Goal: Use online tool/utility: Utilize a website feature to perform a specific function

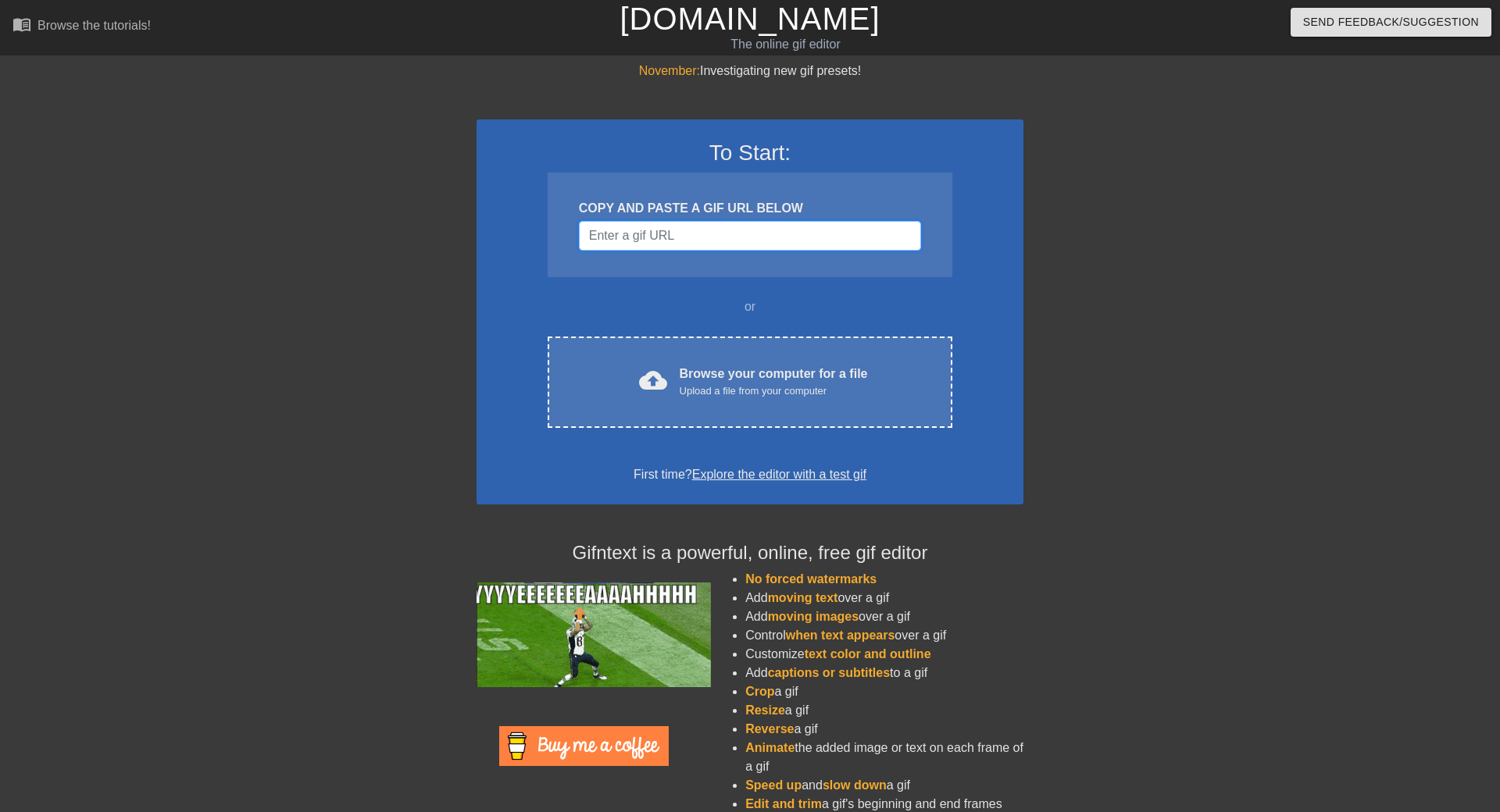
click at [703, 237] on input "Username" at bounding box center [750, 236] width 342 height 30
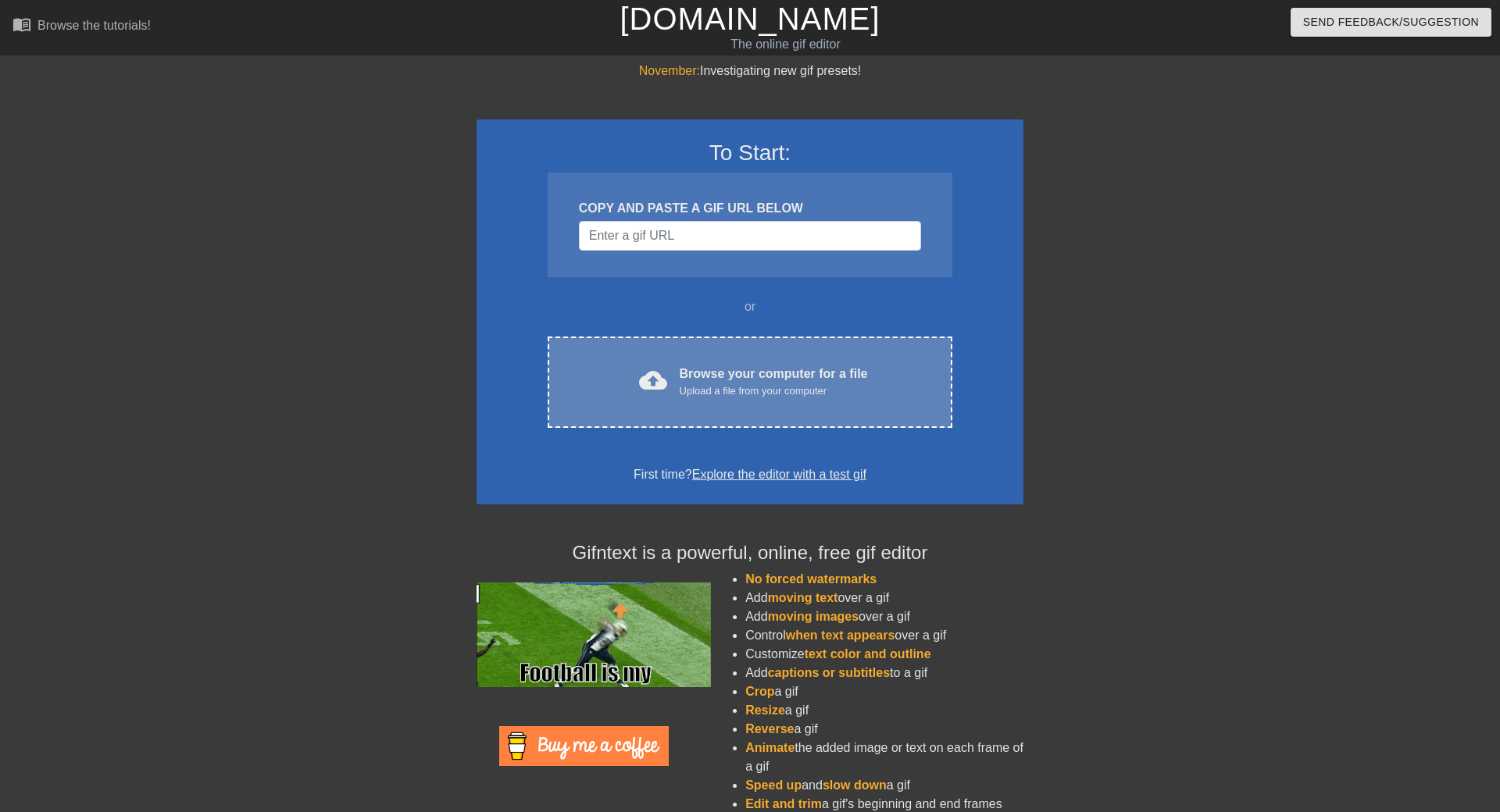
click at [778, 380] on div "Browse your computer for a file Upload a file from your computer" at bounding box center [774, 381] width 188 height 34
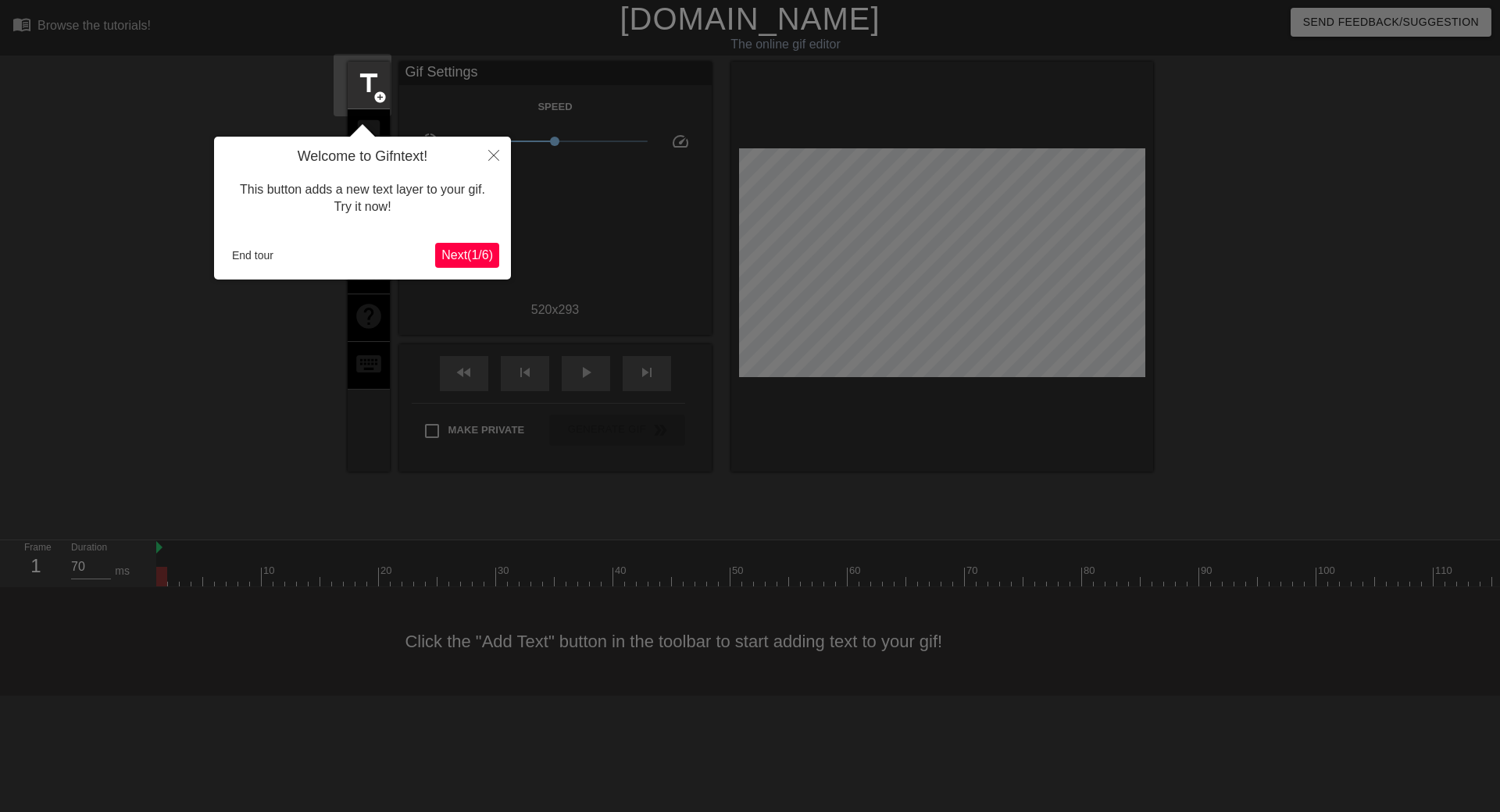
scroll to position [39, 0]
click at [486, 137] on button "Close" at bounding box center [493, 155] width 34 height 36
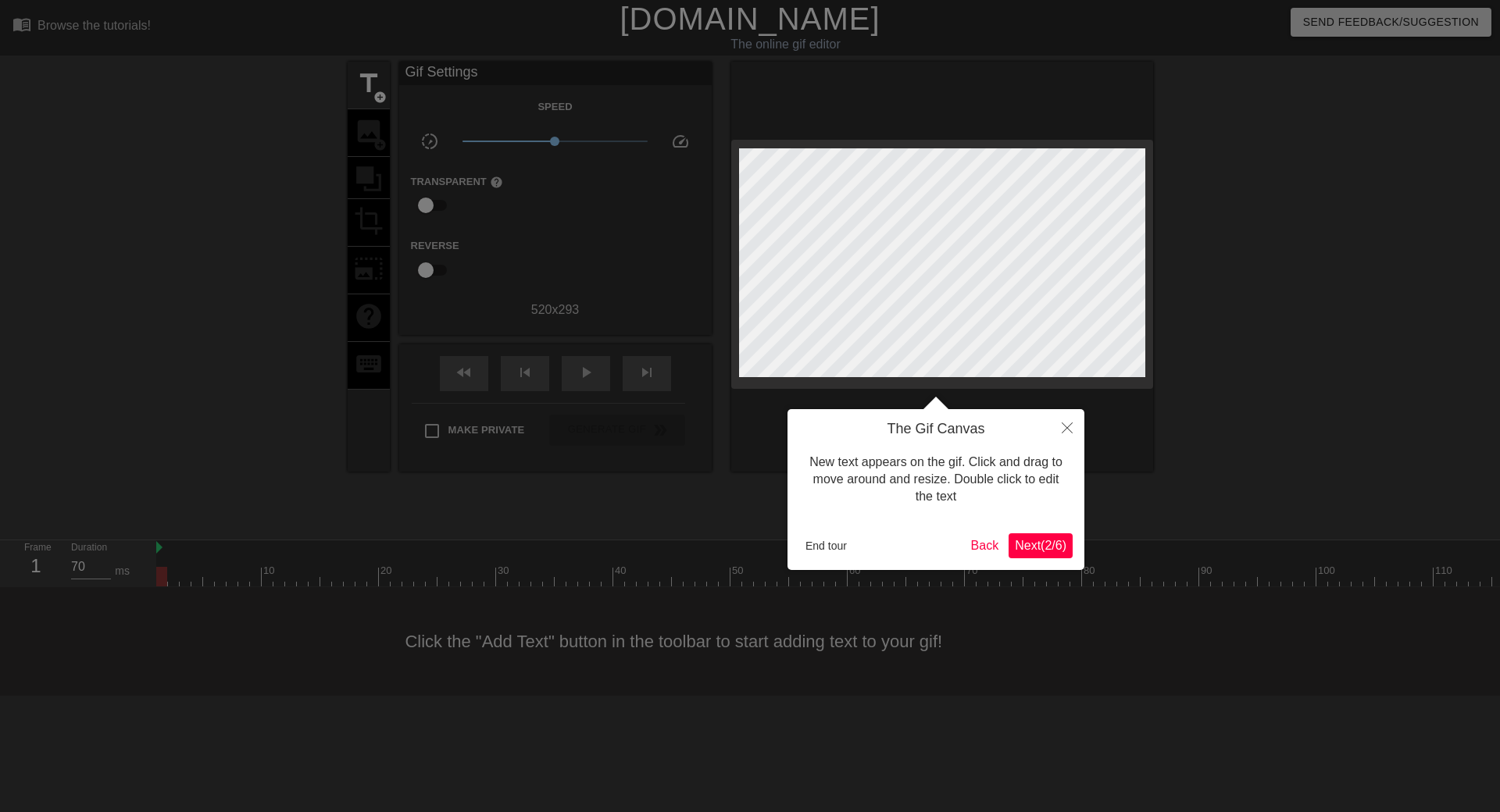
scroll to position [0, 0]
click at [1059, 425] on button "Close" at bounding box center [1067, 427] width 34 height 36
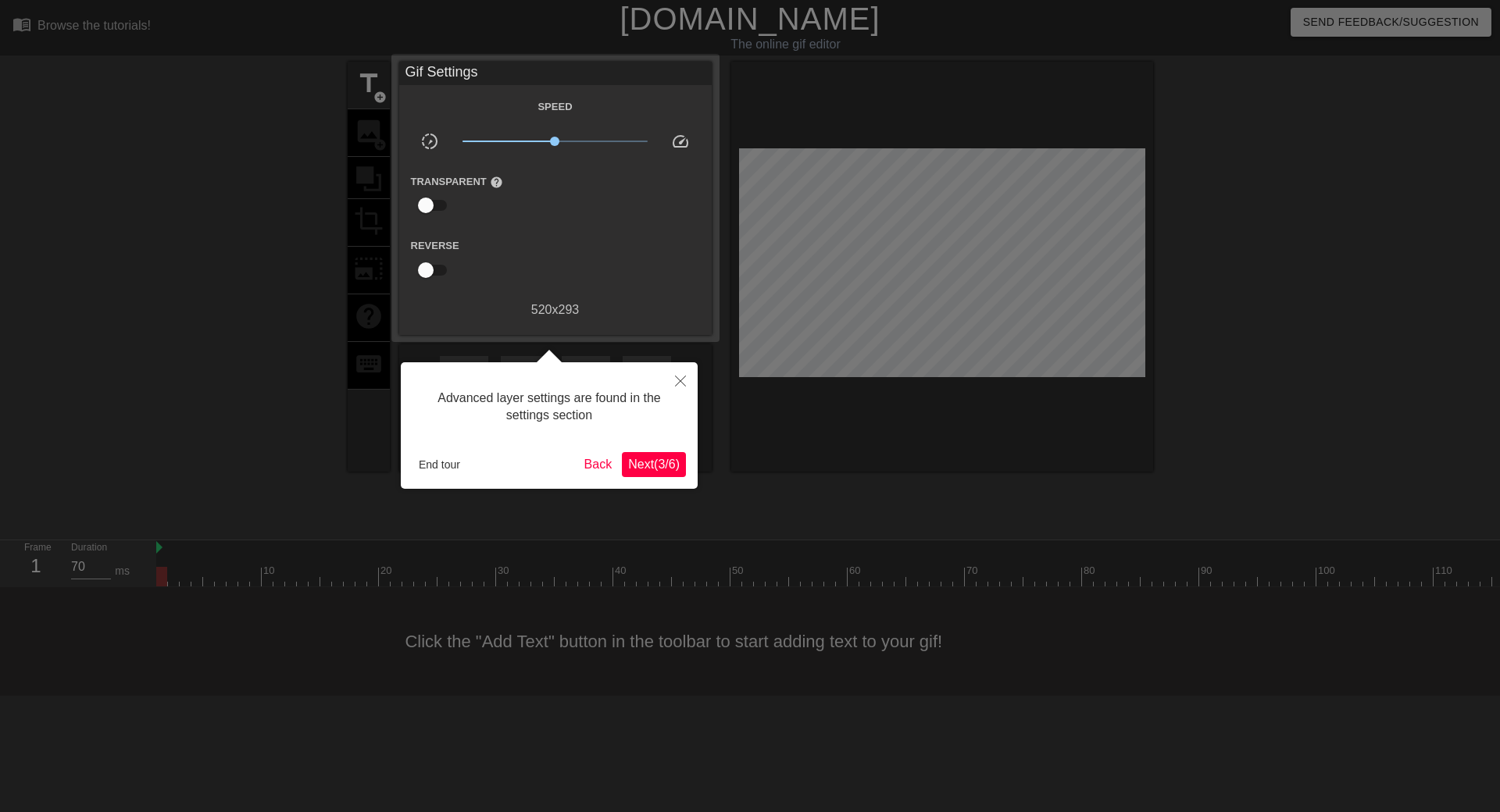
scroll to position [39, 0]
click at [674, 362] on button "Close" at bounding box center [681, 380] width 34 height 36
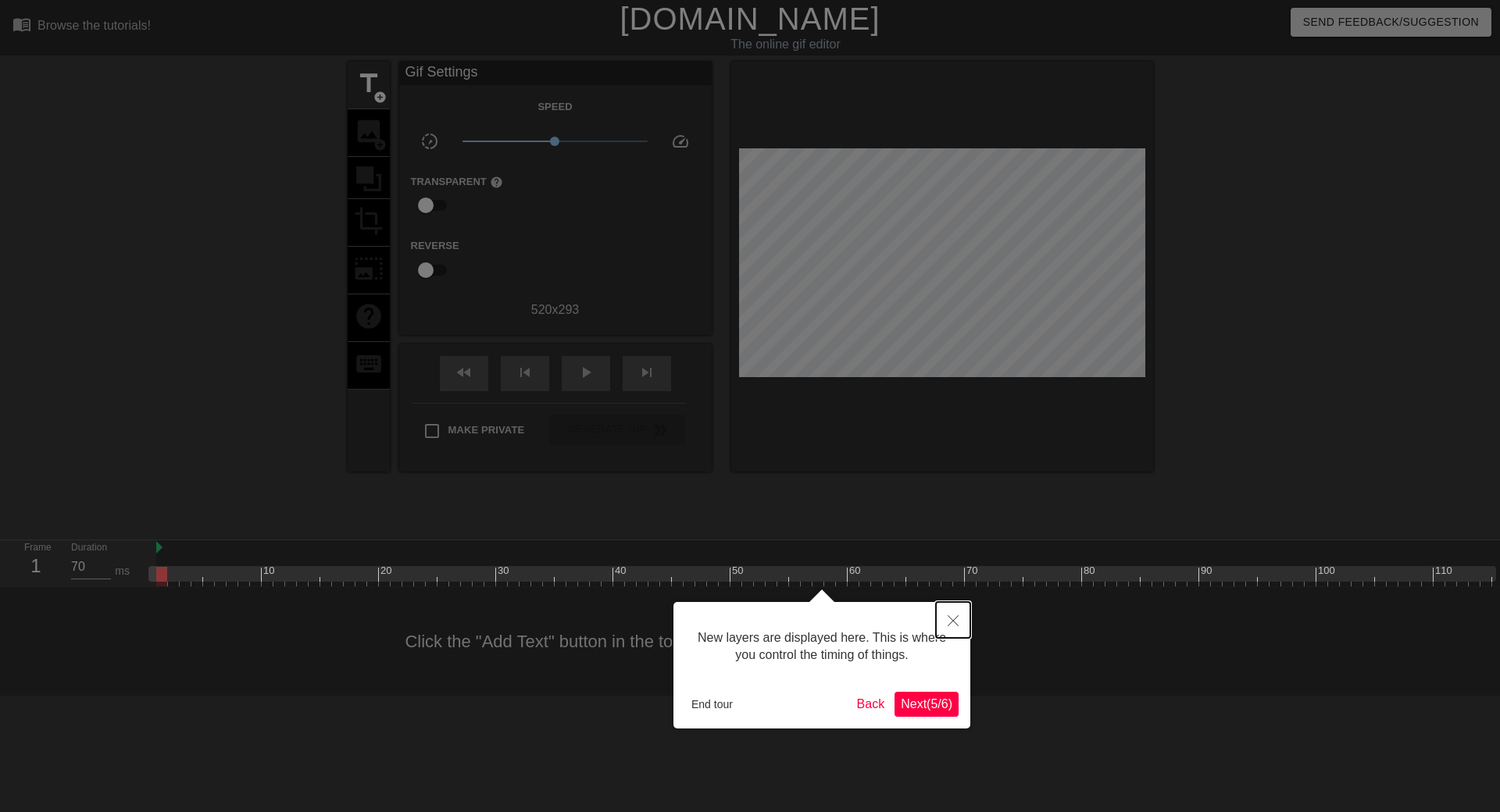
click at [950, 616] on icon "Close" at bounding box center [953, 620] width 11 height 11
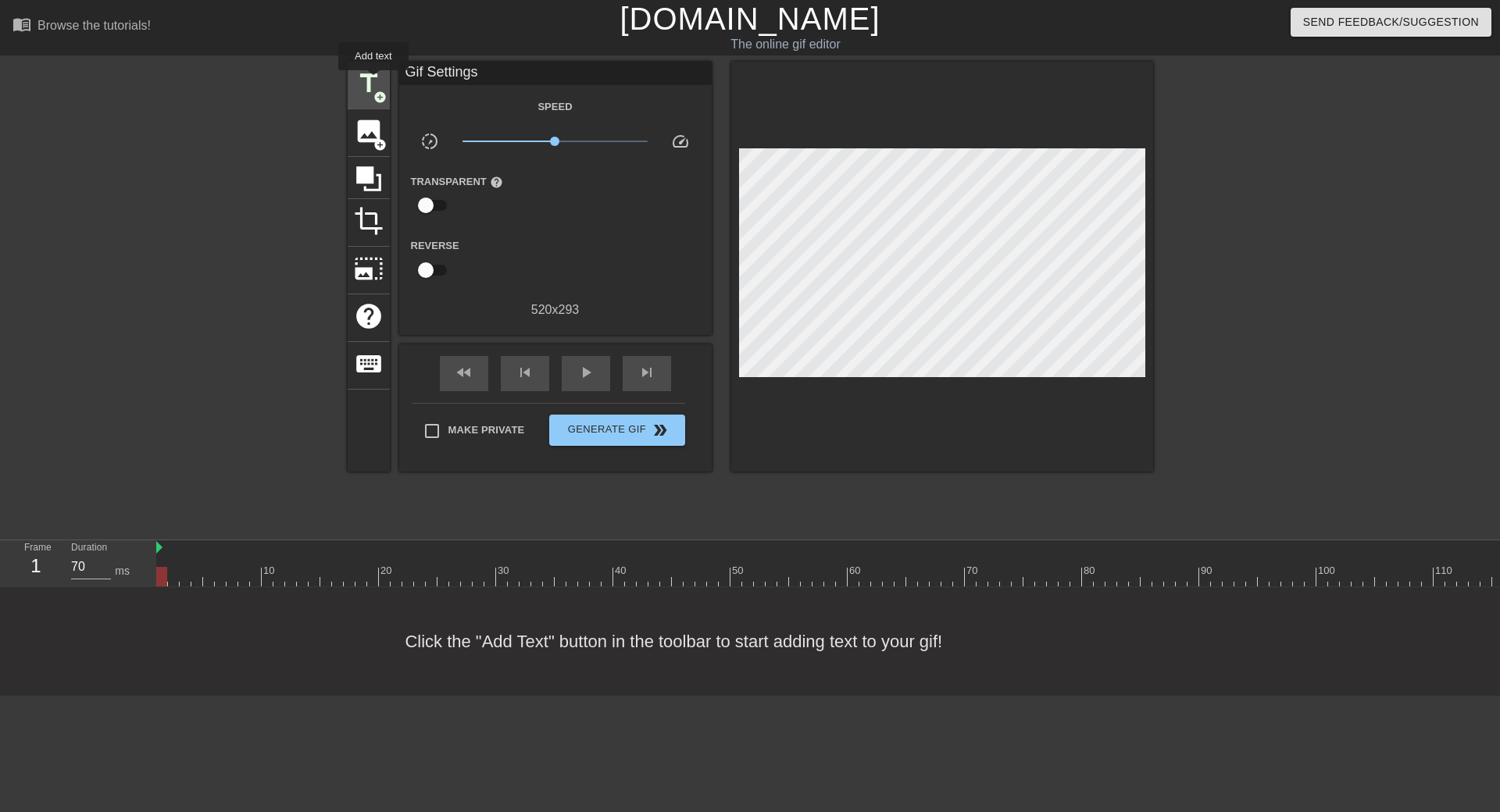
click at [374, 81] on span "title" at bounding box center [369, 83] width 30 height 30
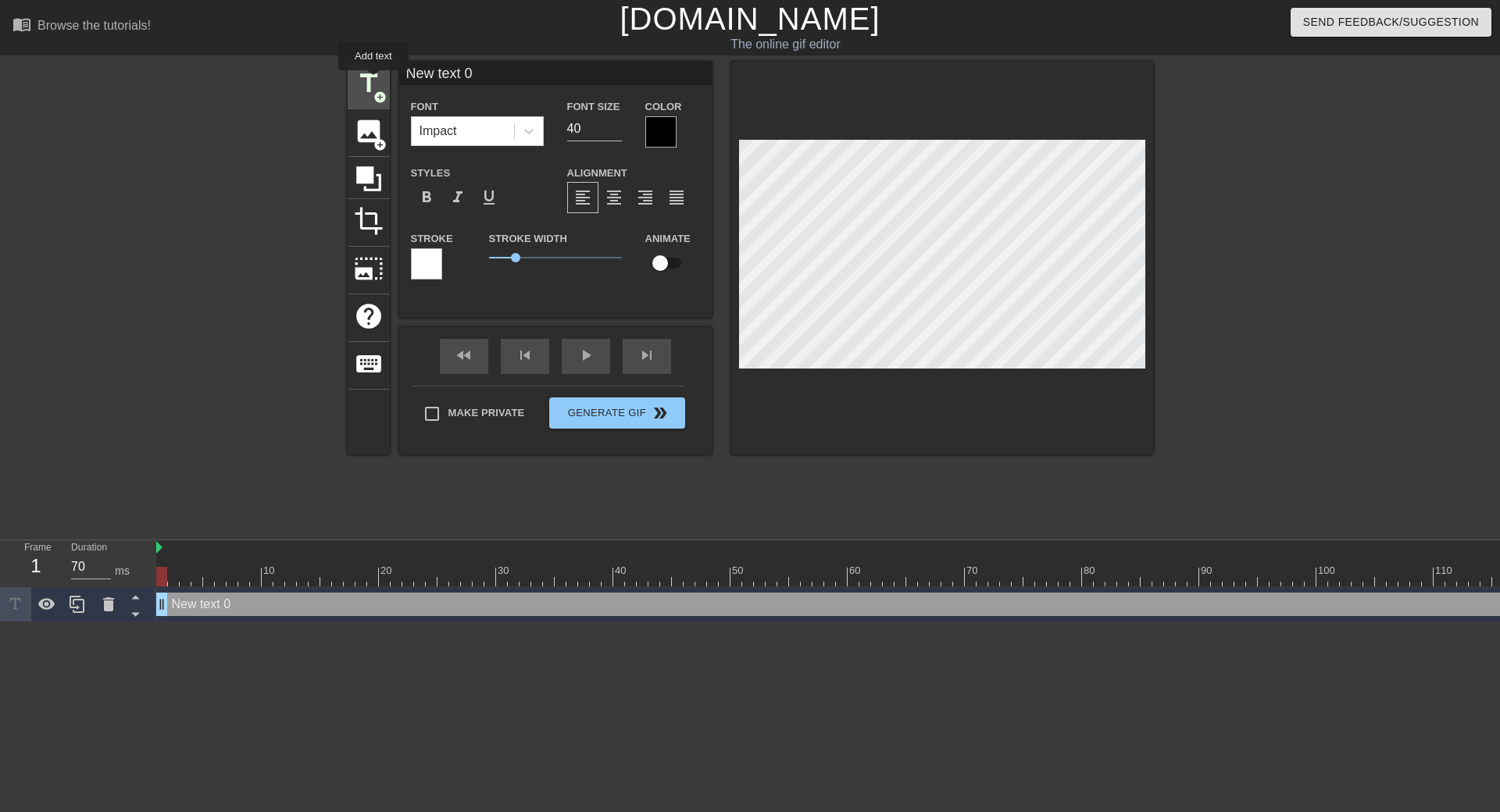
scroll to position [0, 0]
click at [502, 128] on div "Impact" at bounding box center [462, 131] width 102 height 28
click at [525, 134] on icon at bounding box center [529, 131] width 16 height 16
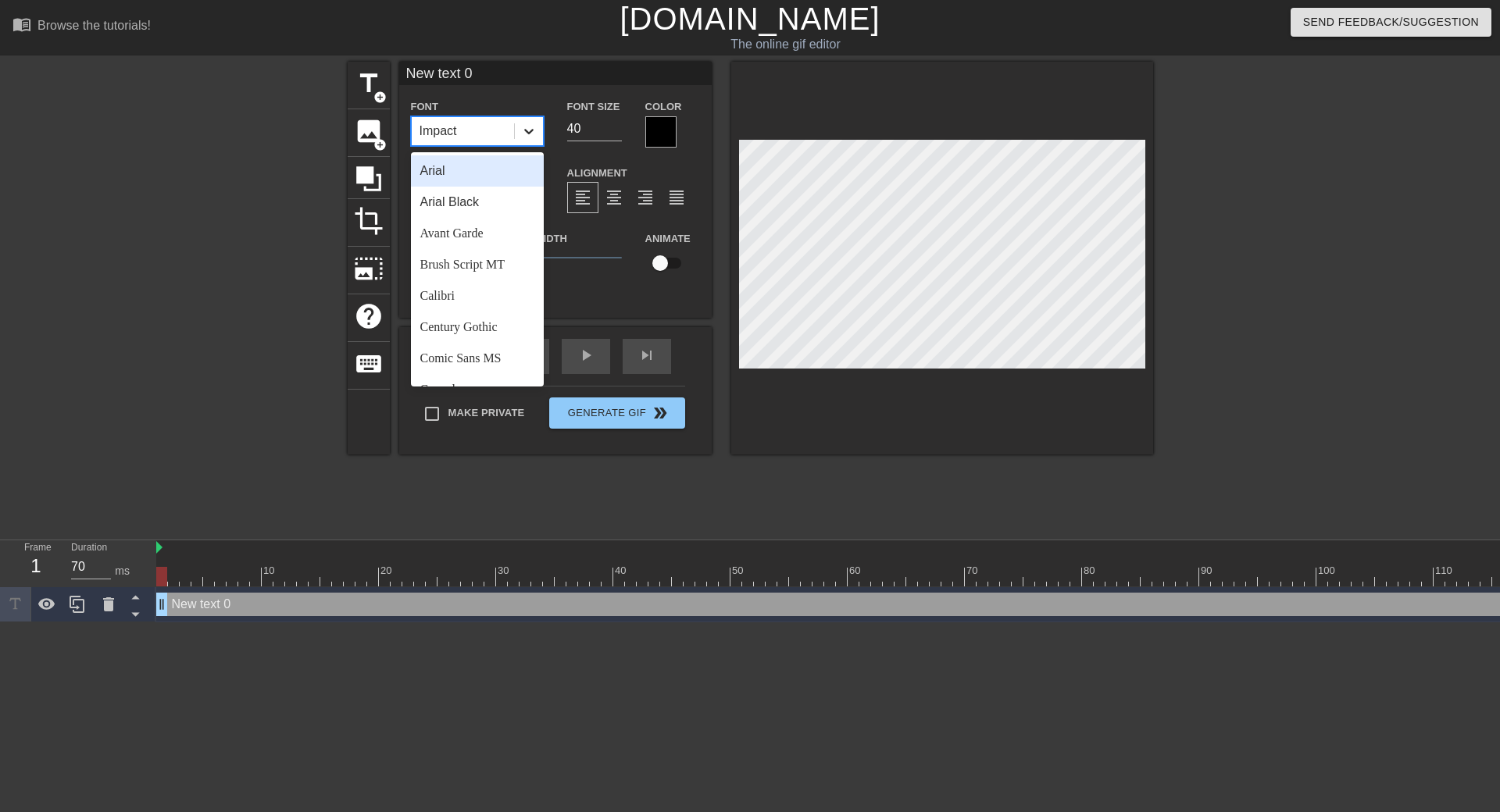
click at [525, 134] on icon at bounding box center [529, 131] width 16 height 16
click at [477, 286] on div "Comic Sans MS" at bounding box center [477, 280] width 133 height 32
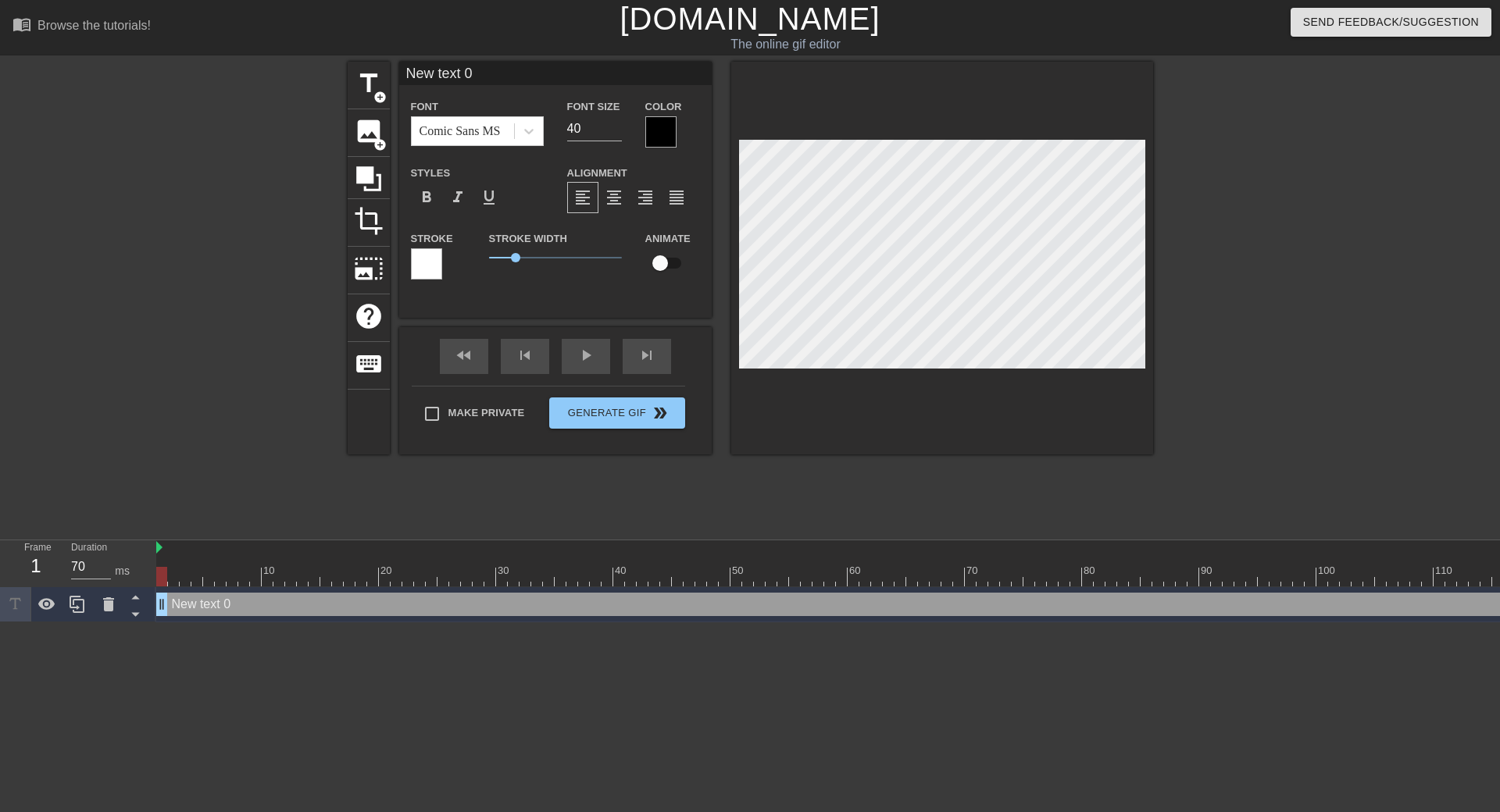
scroll to position [3, 3]
type input "Ne text 0"
type textarea "Ne text 0"
type input "N text 0"
type textarea "N text 0"
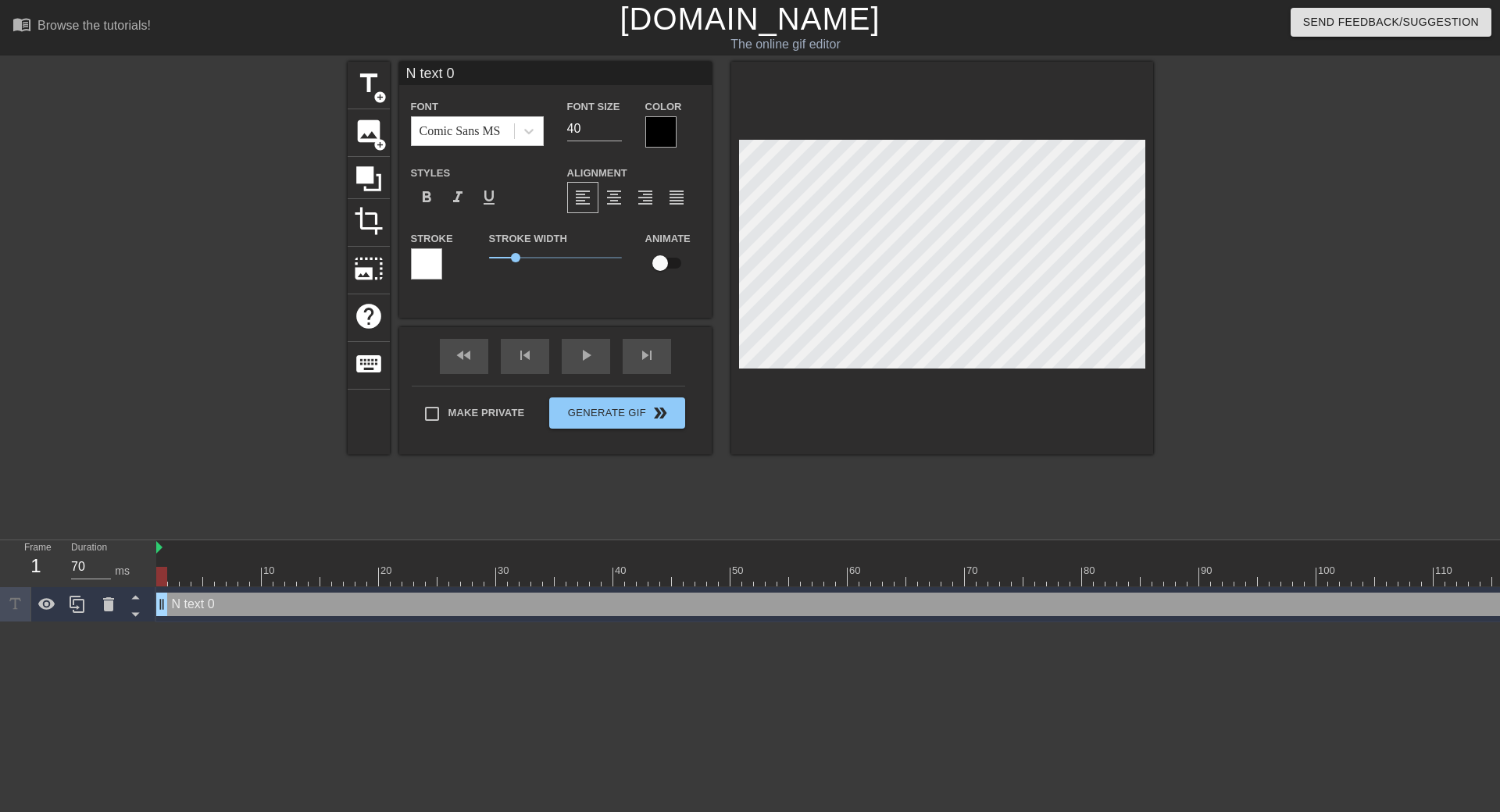
type input "text 0"
type textarea "text 0"
type input "tex 0"
type textarea "tex 0"
type input "te 0"
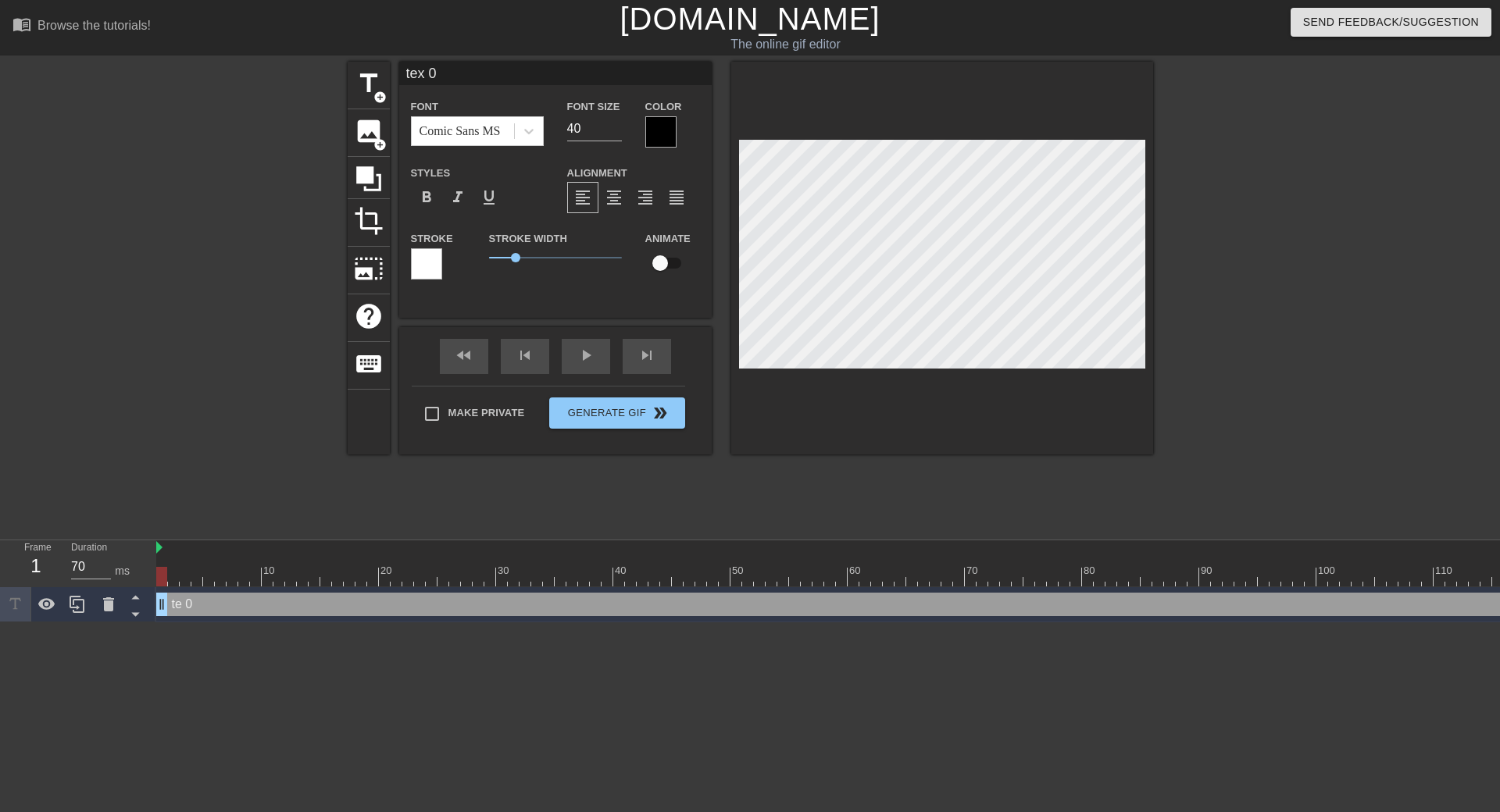
type textarea "te 0"
type input "t 0"
type textarea "t 0"
type input "0"
type textarea "0"
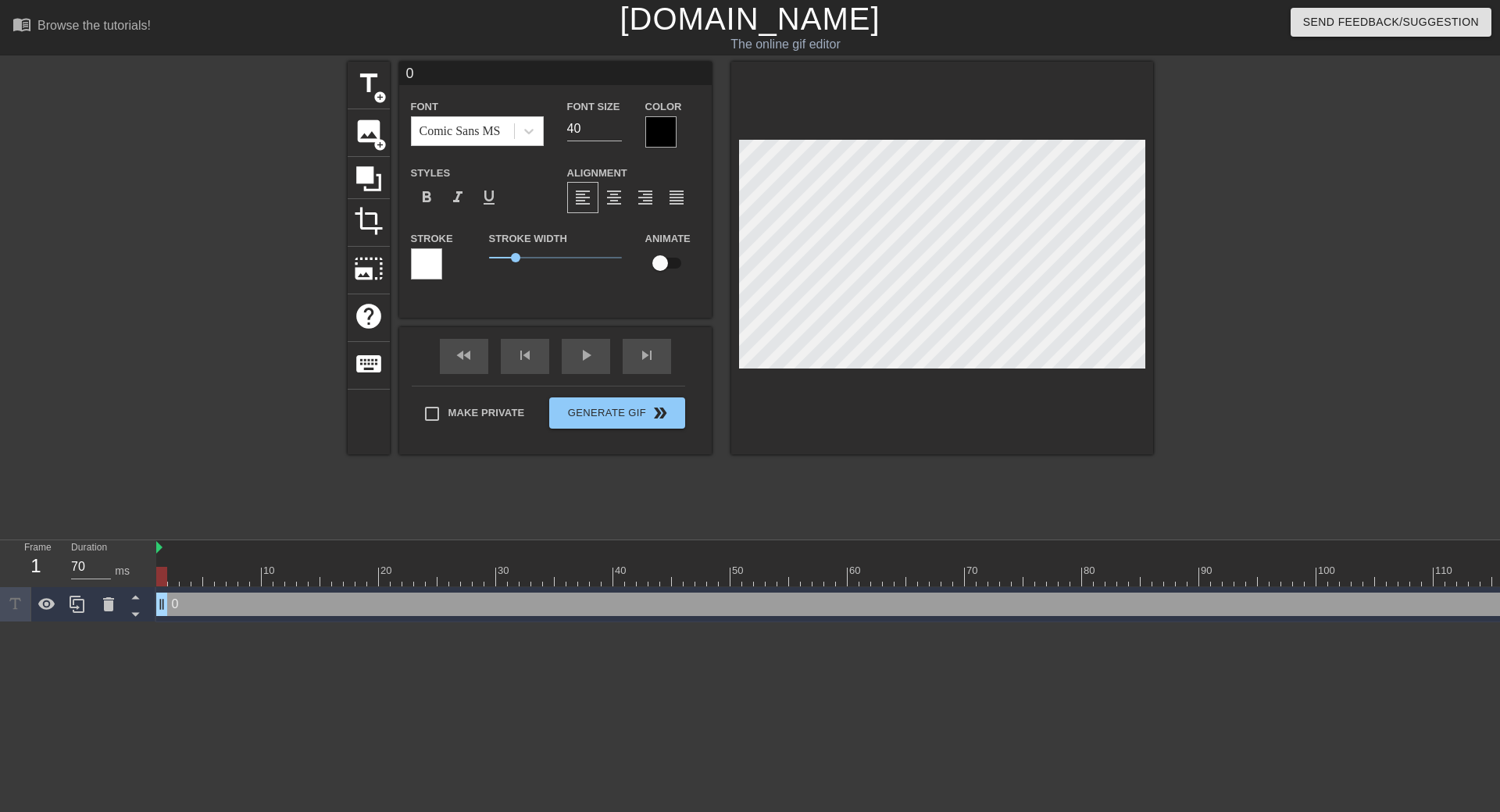
type input "0"
type textarea "0"
type input "l"
type textarea "l"
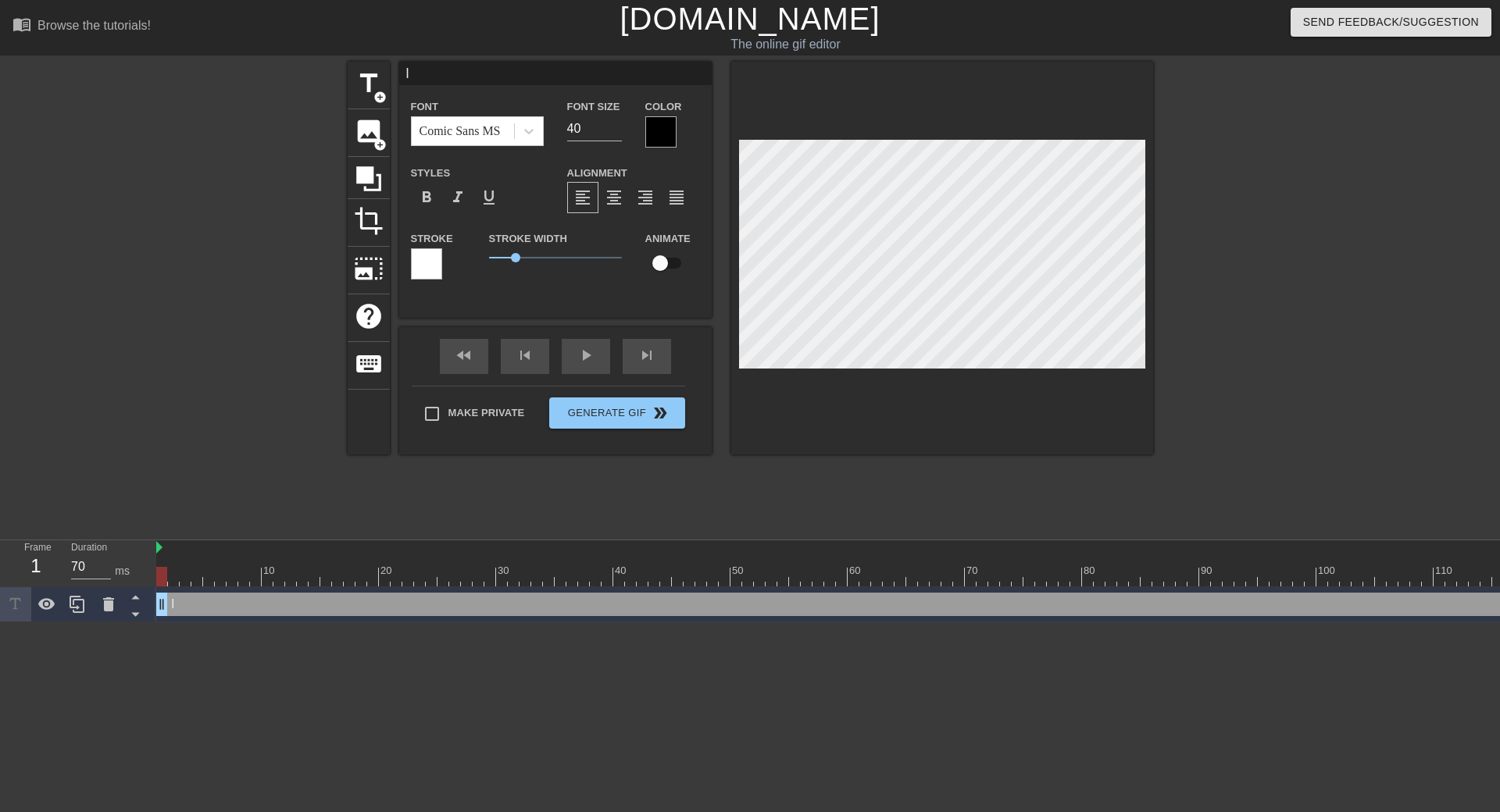
type input "li"
type textarea "li"
type input "lik"
type textarea "lik"
type input "like"
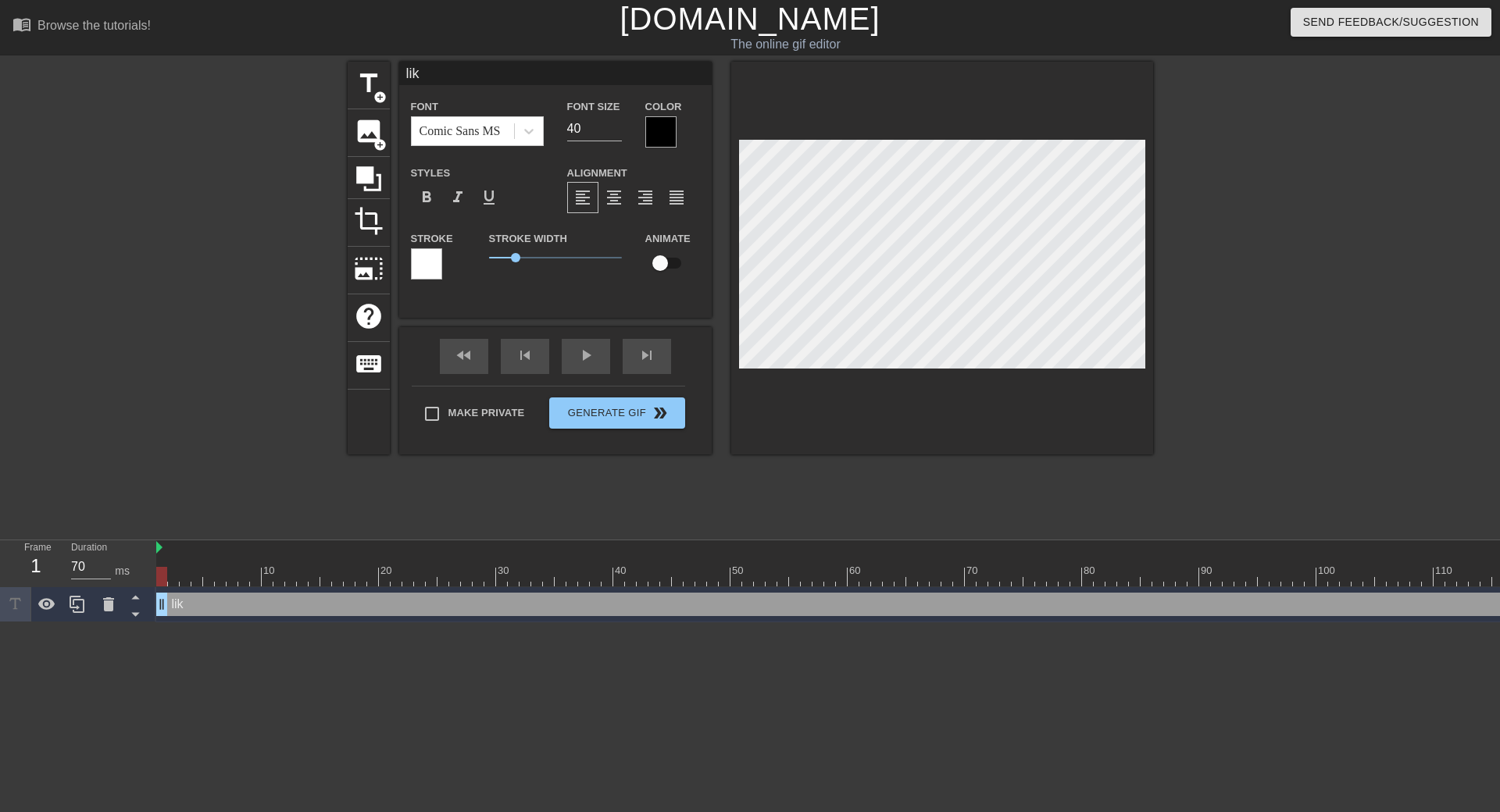
type textarea "like"
type input "like"
type textarea "like"
type input "like t"
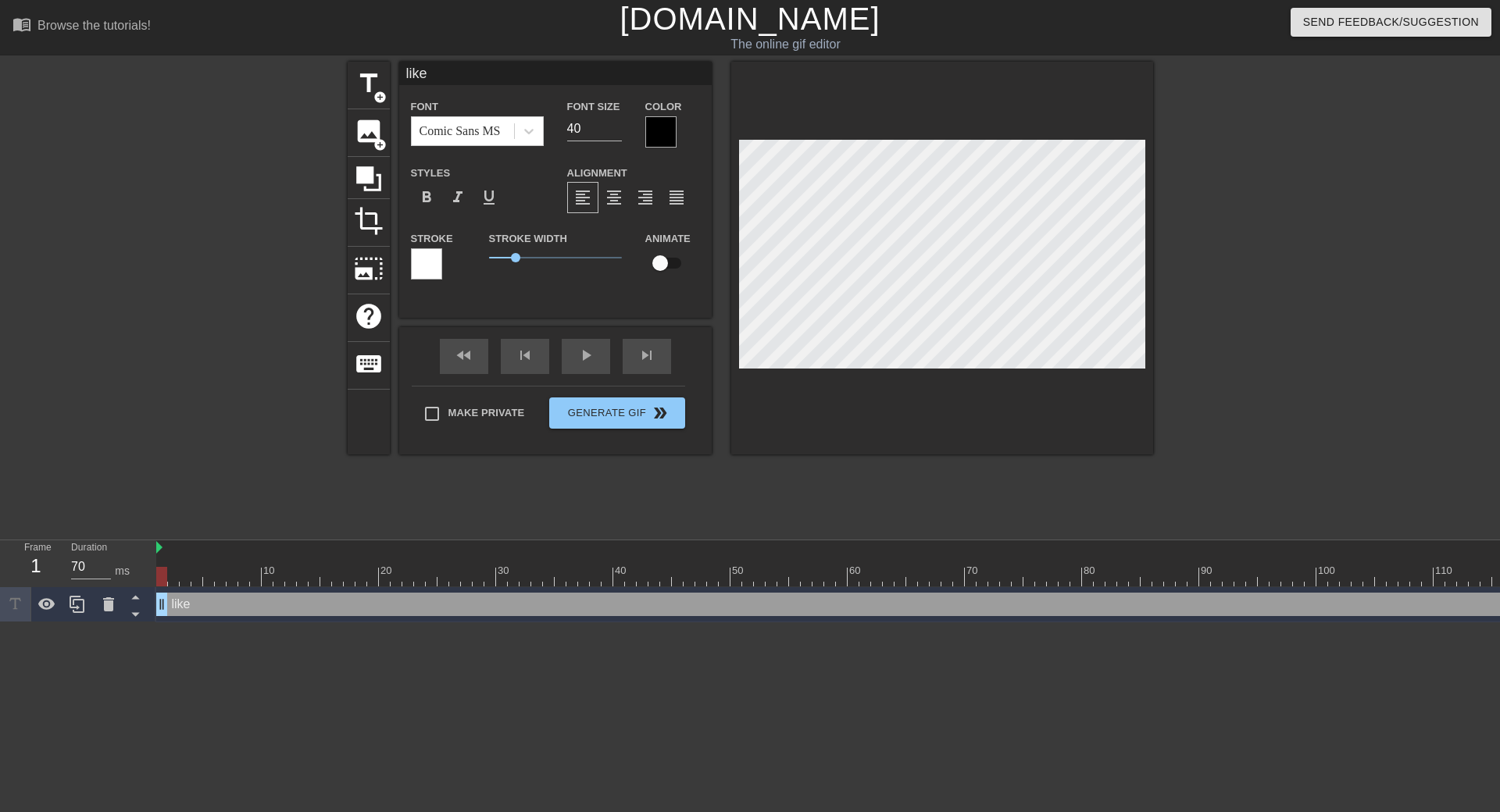
type textarea "like t"
type input "like th"
type textarea "like th"
type input "like thi"
type textarea "like thi"
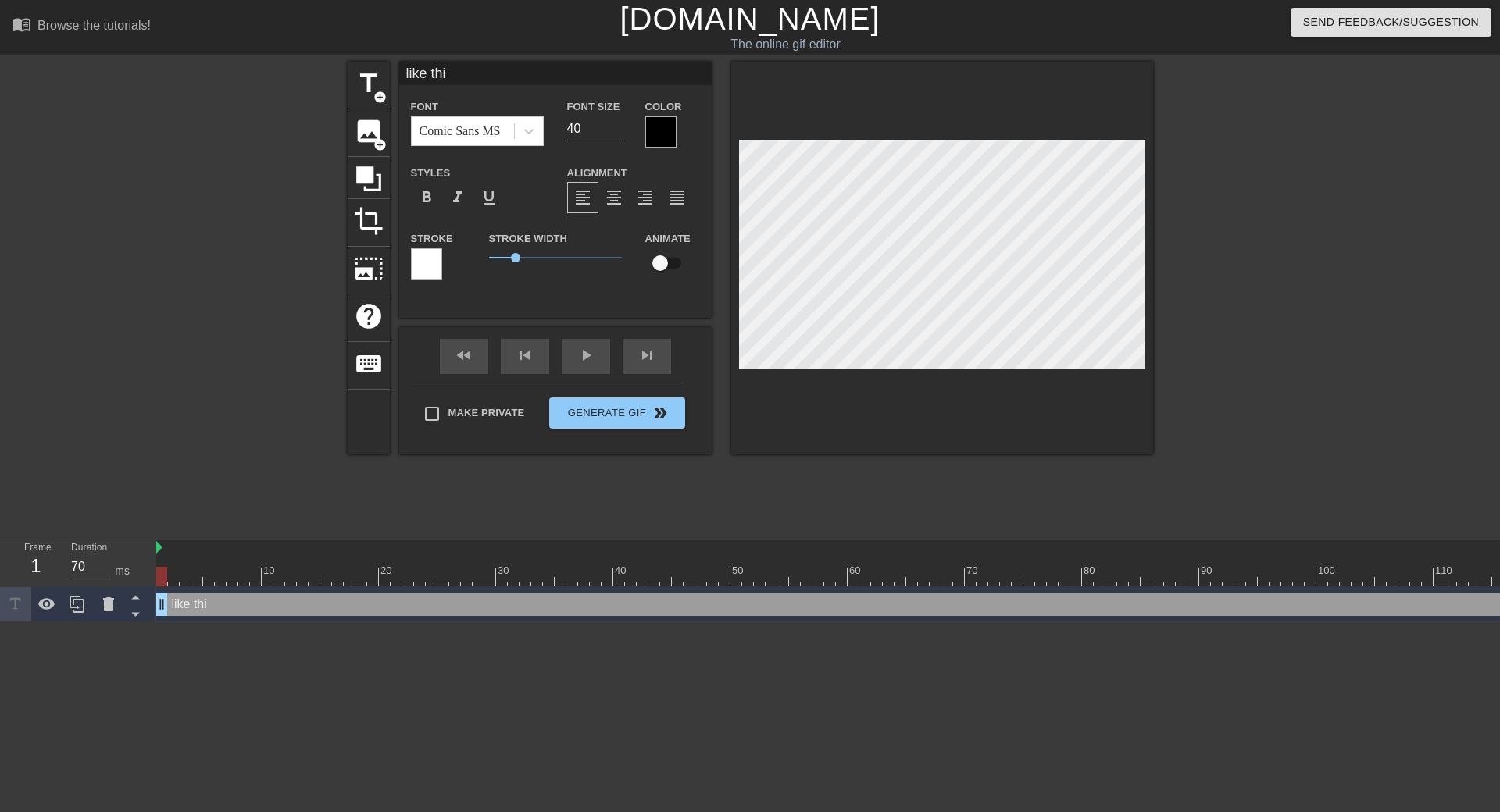
type input "like this"
type textarea "like this"
type input "like this!"
type textarea "like this!"
type input "like this!"
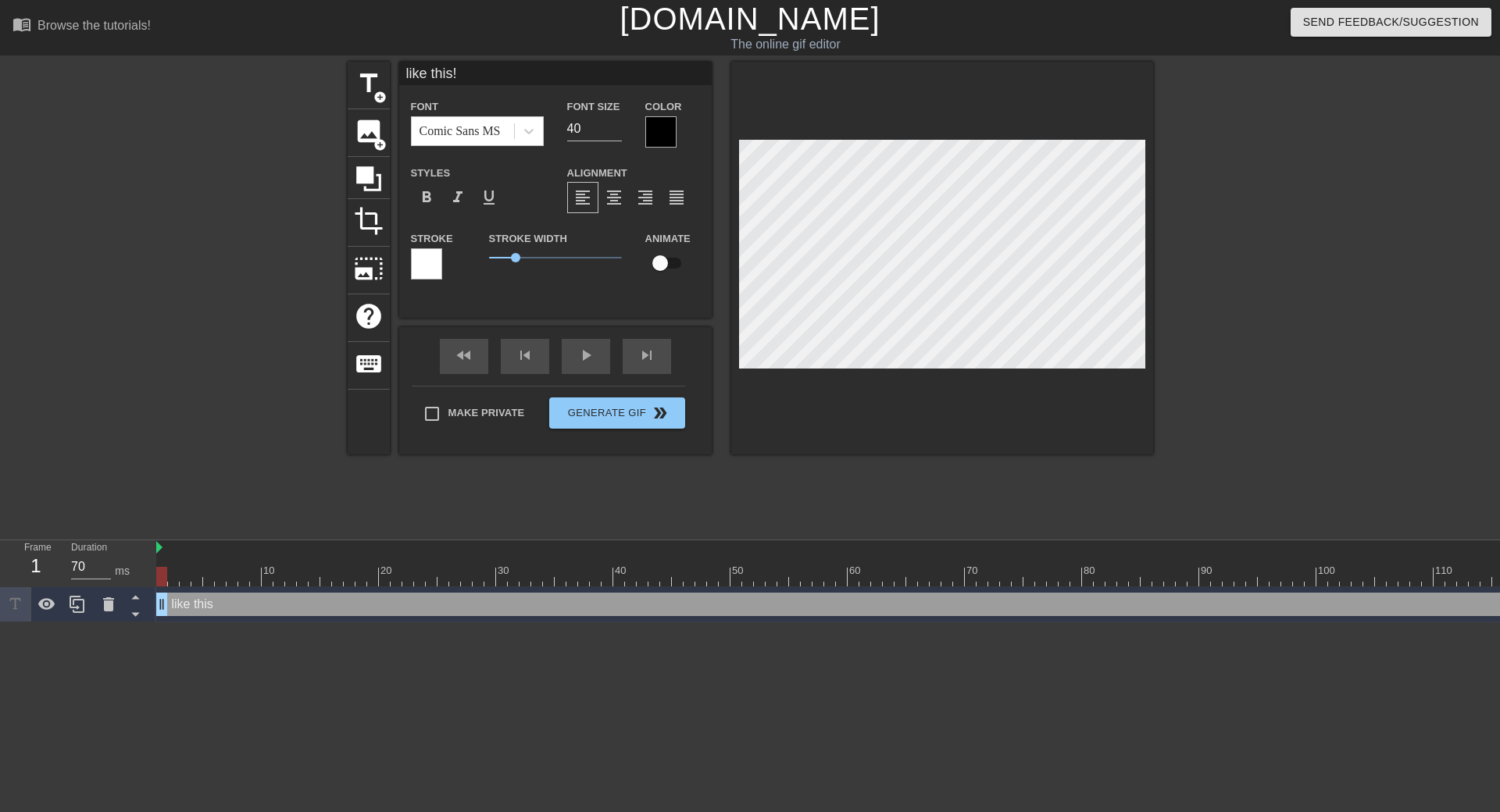
type textarea "like this!"
type input "like this! h"
type textarea "like this! h"
type input "like this! ho"
type textarea "like this! ho"
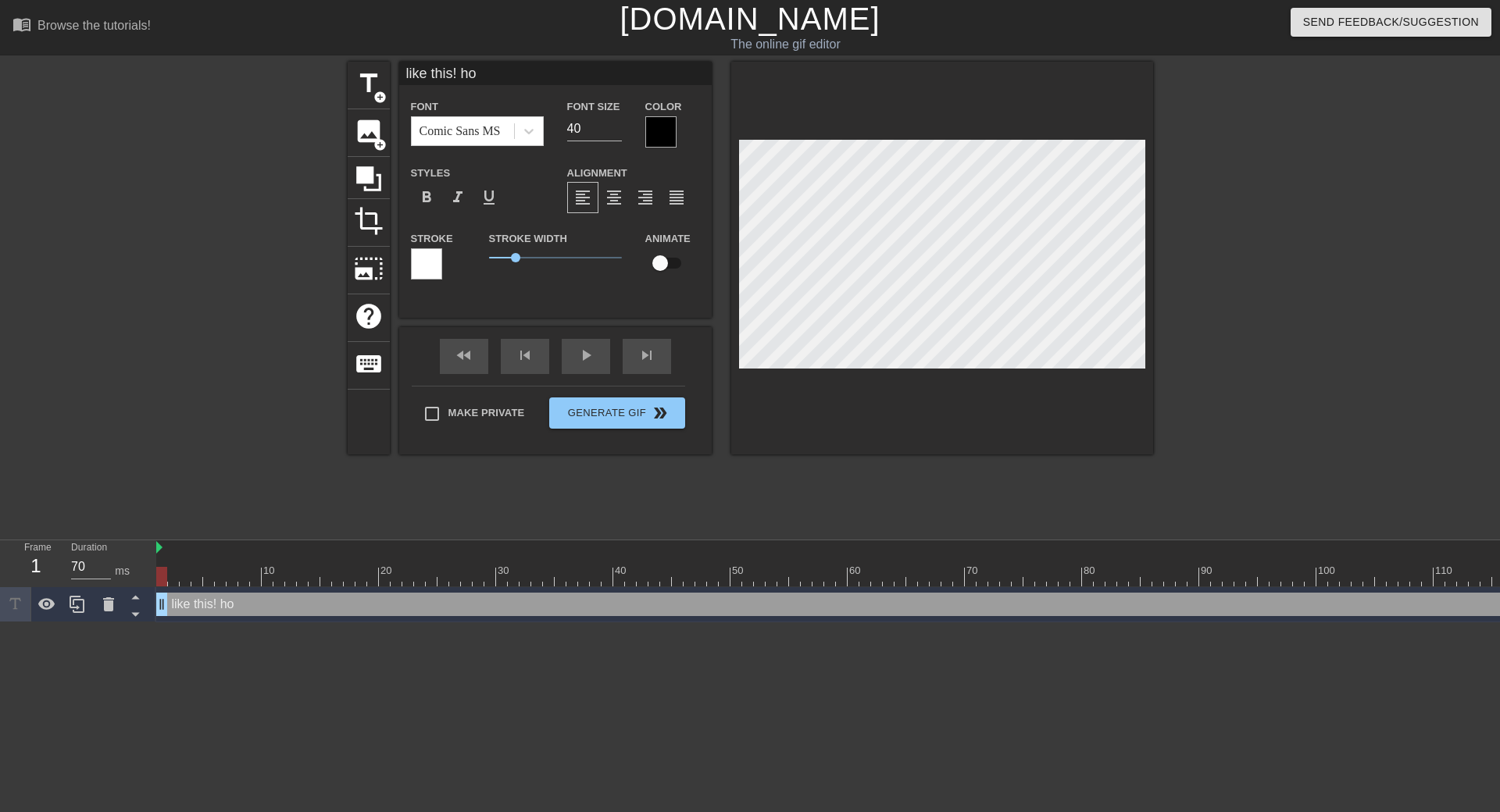
type input "like this! hoi"
type textarea "like this! hoi"
type input "like this! hoii"
type textarea "like this! hoii"
type input "like this! hoiii"
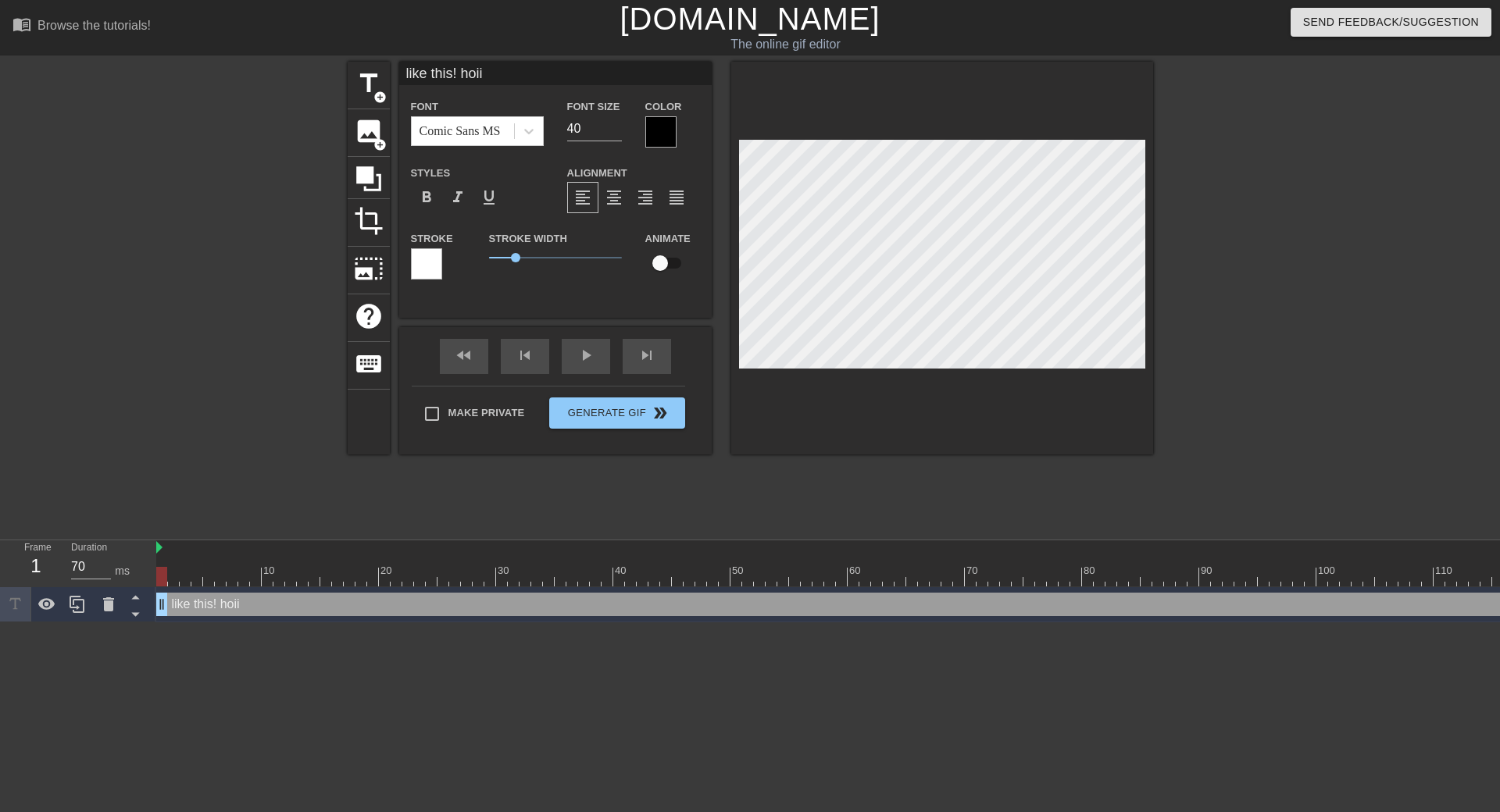
type textarea "like this! hoiii"
type input "like this! hoiii!"
type textarea "like this! hoiii!"
type input "like this! hoiii!!"
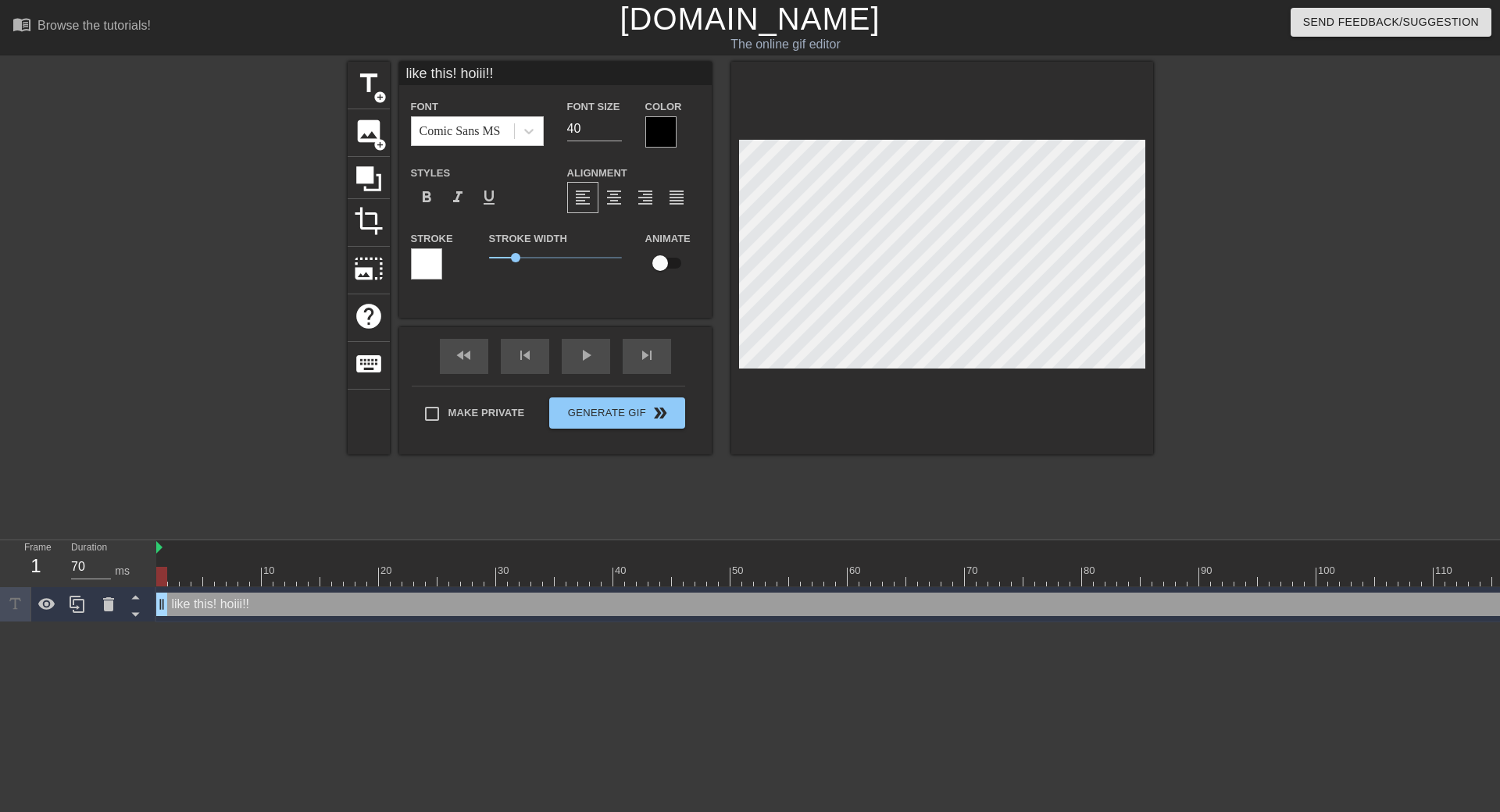
type textarea "like this! hoiii!!"
click at [368, 95] on span "title" at bounding box center [369, 83] width 30 height 30
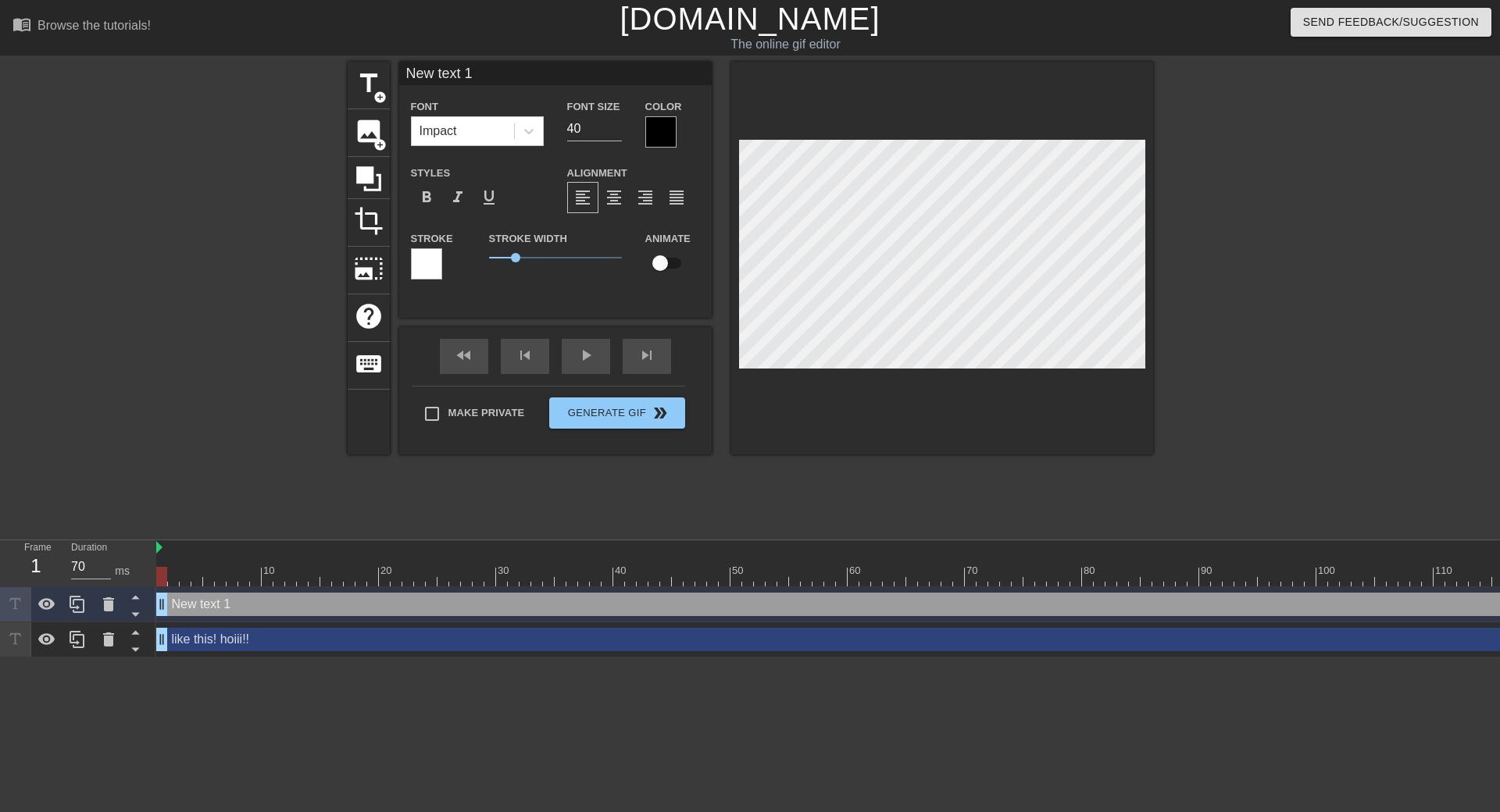
scroll to position [3, 4]
type input "New tex 1"
type textarea "New tex 1"
type input "New te 1"
type textarea "New te 1"
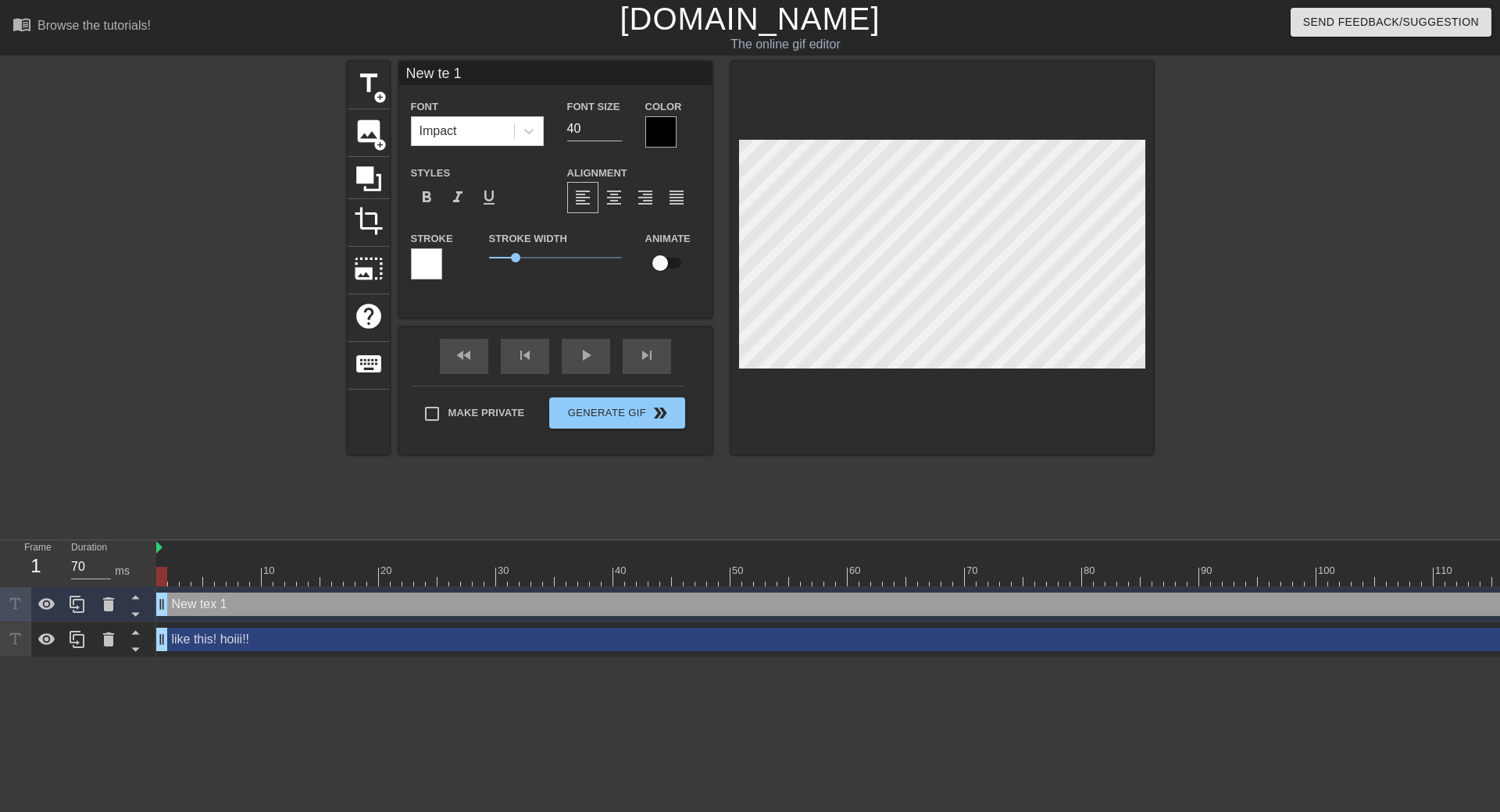
type input "New t 1"
type textarea "New t 1"
type input "New 1"
type textarea "New 1"
type input "New 1"
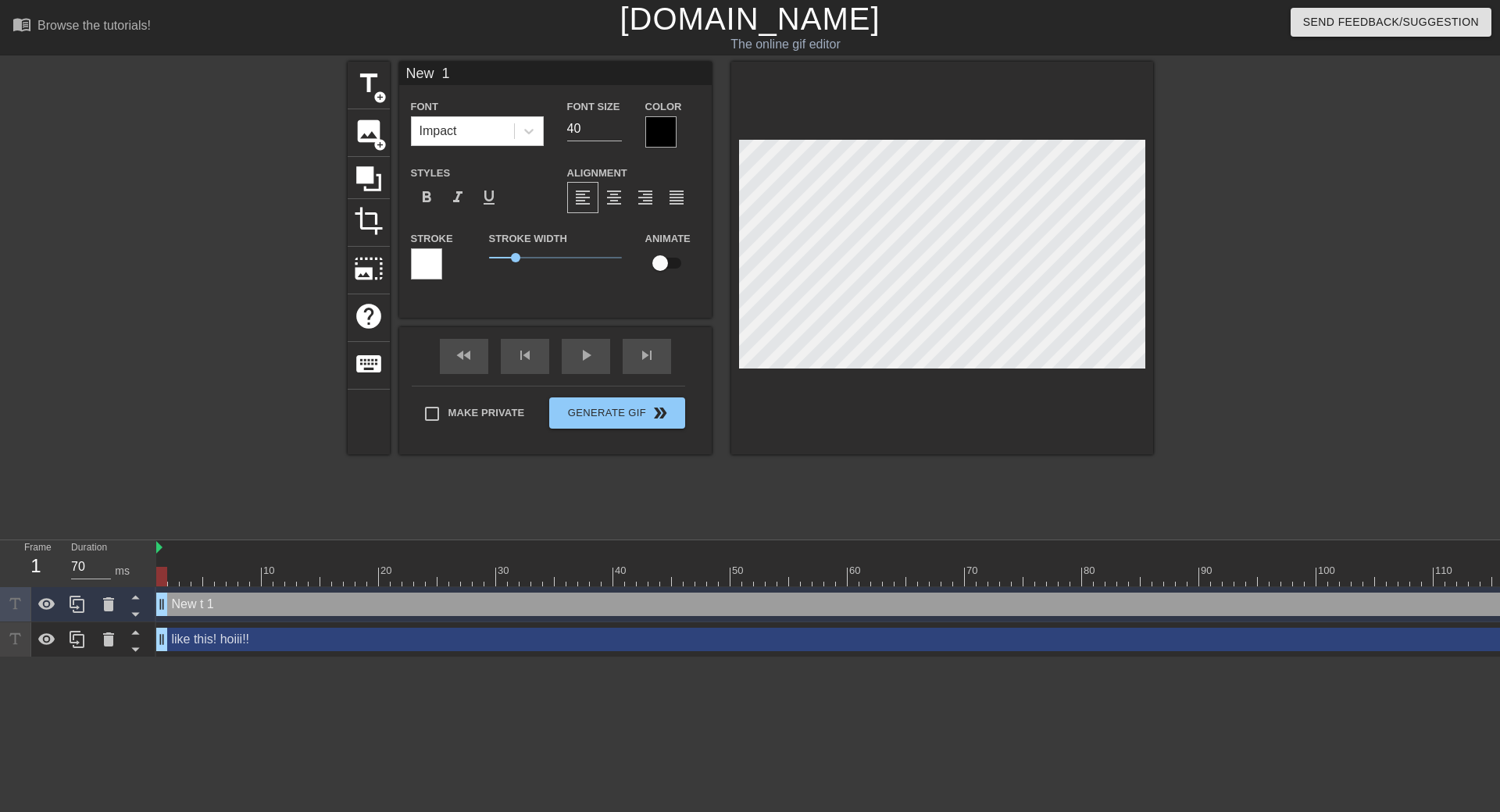
type textarea "New 1"
type input "Ne 1"
type textarea "Ne 1"
type input "N 1"
type textarea "N 1"
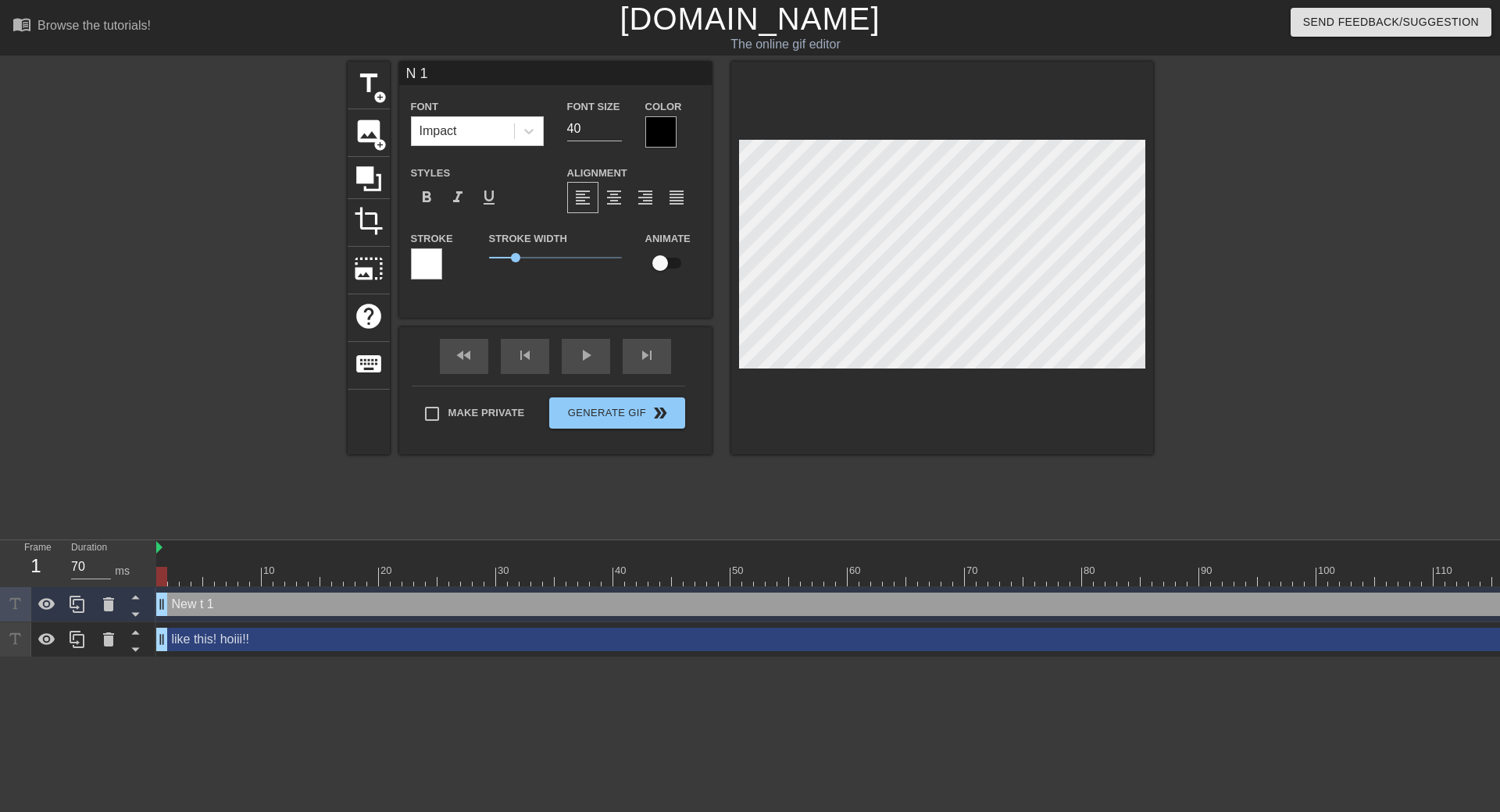
type input "1"
type textarea "1"
type input "("
type textarea "("
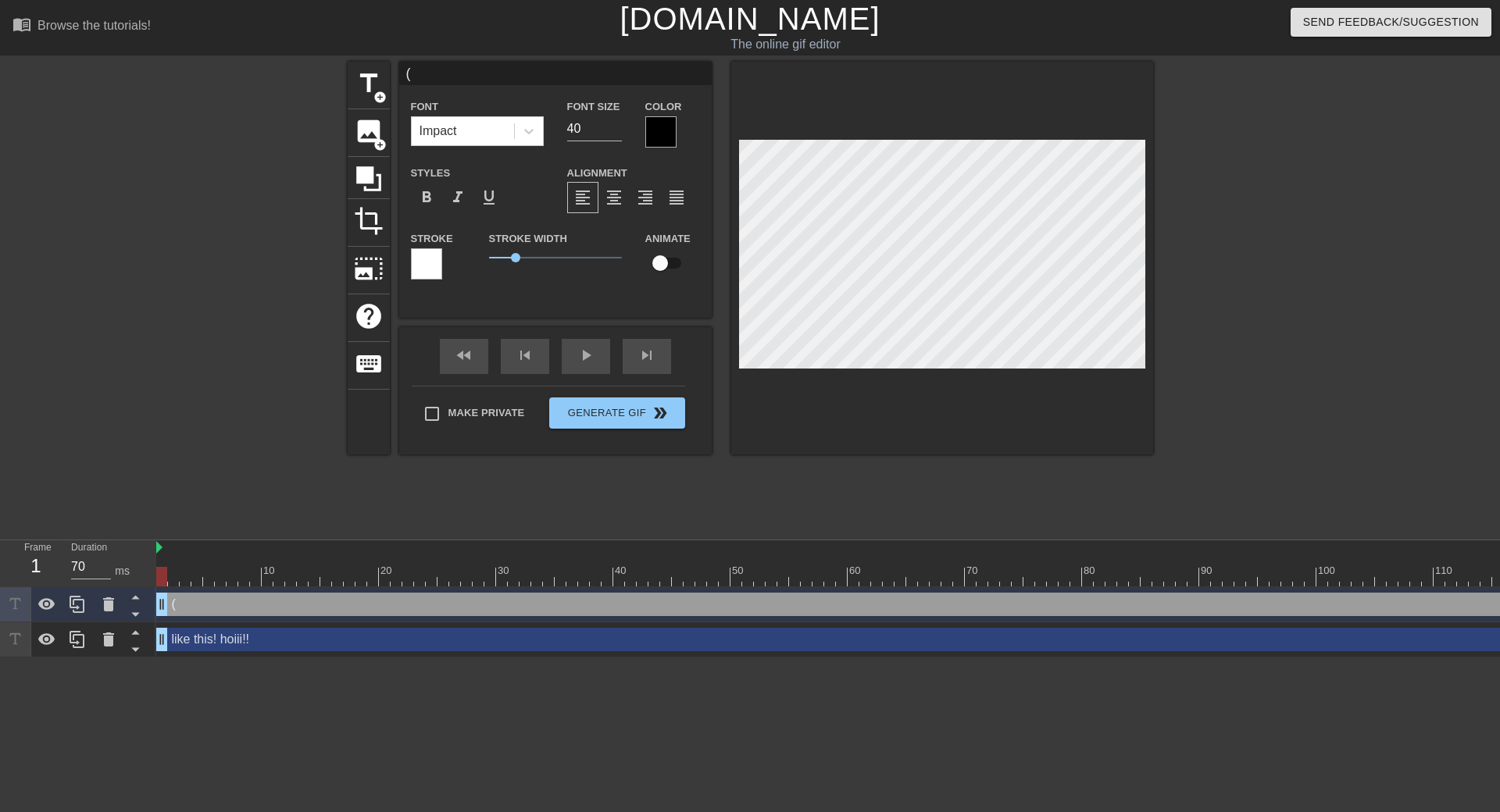
type input "(o"
type textarea "(o"
type input "(on"
type textarea "(on"
type input "(on t"
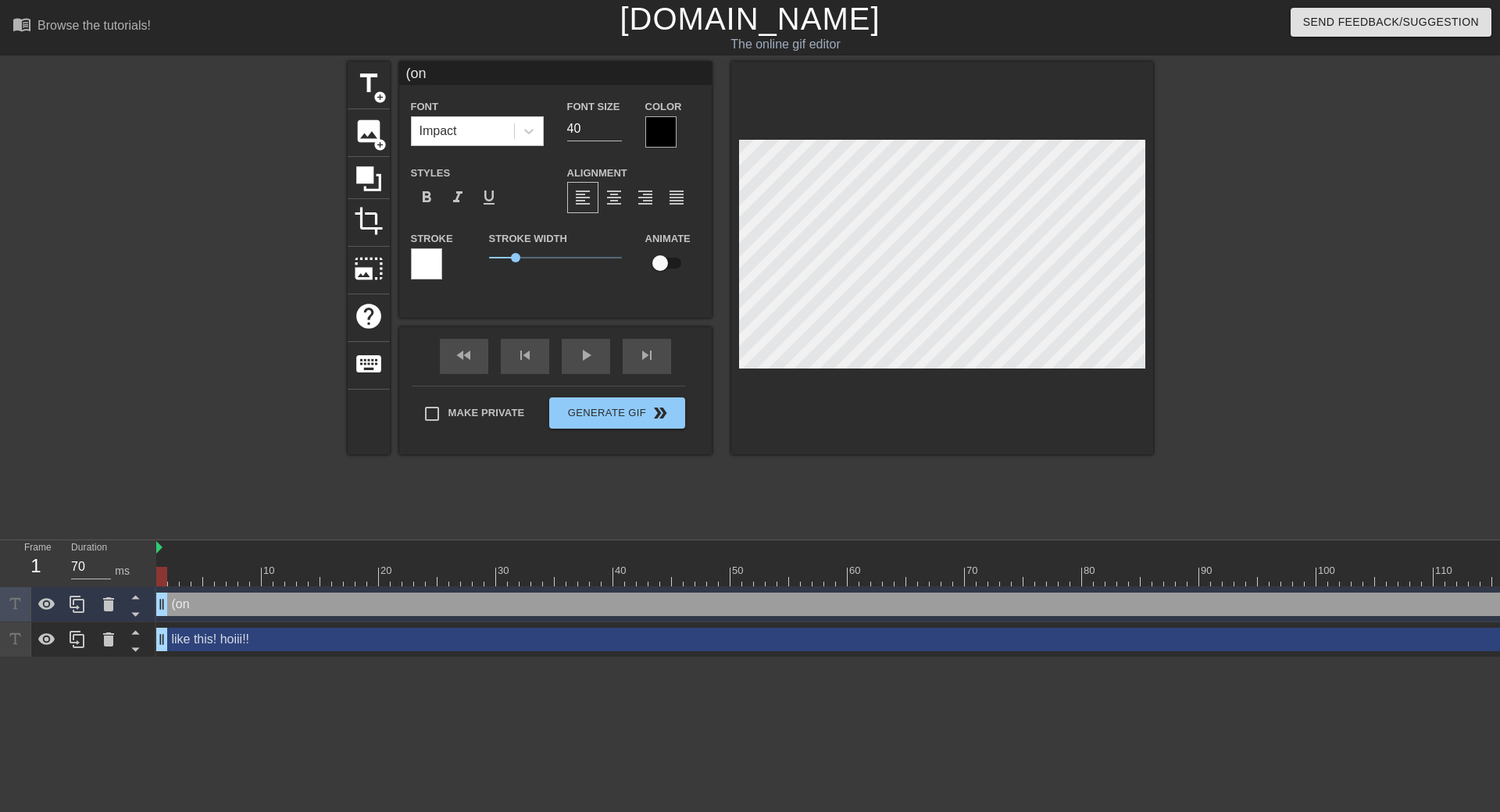
type textarea "(on t"
type input "(on th"
type textarea "(on th"
type input "(on the"
type textarea "(on the"
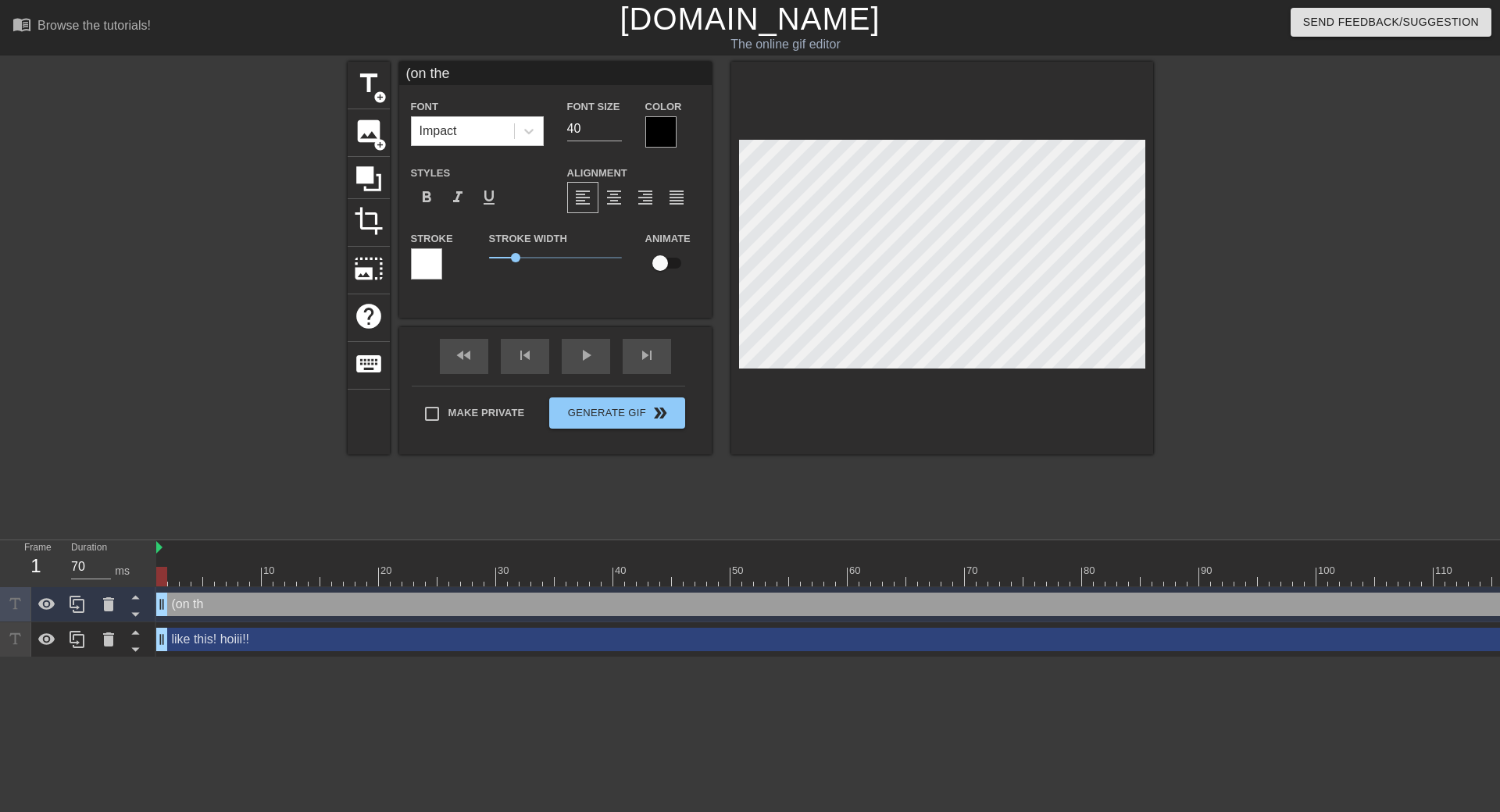
type input "(on the"
type textarea "(on the"
type input "(on the l"
type textarea "(on the l"
type input "(on the le"
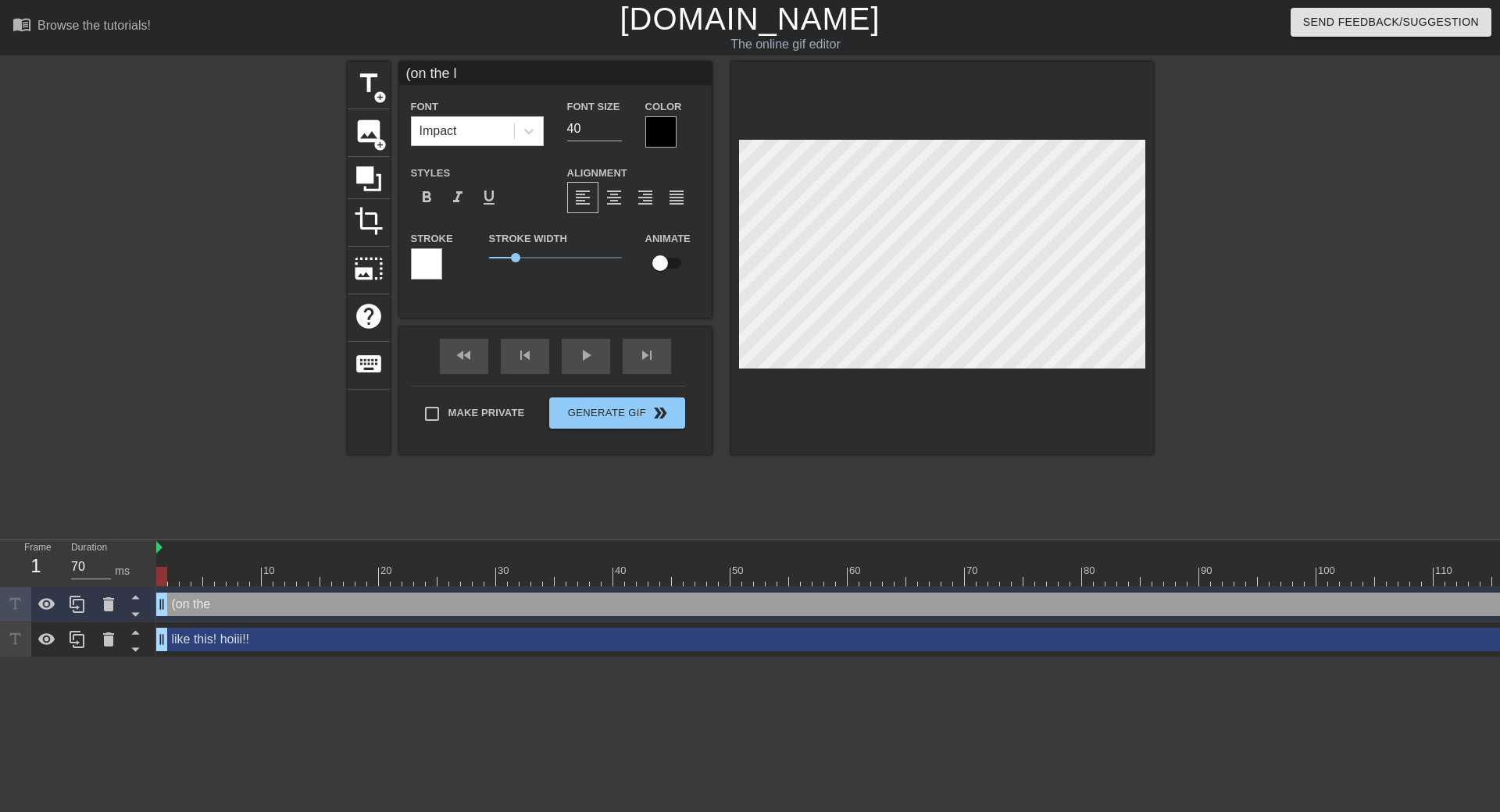
type textarea "(on the le"
type input "(on the lef"
type textarea "(on the lef"
type input "(on the [PERSON_NAME]"
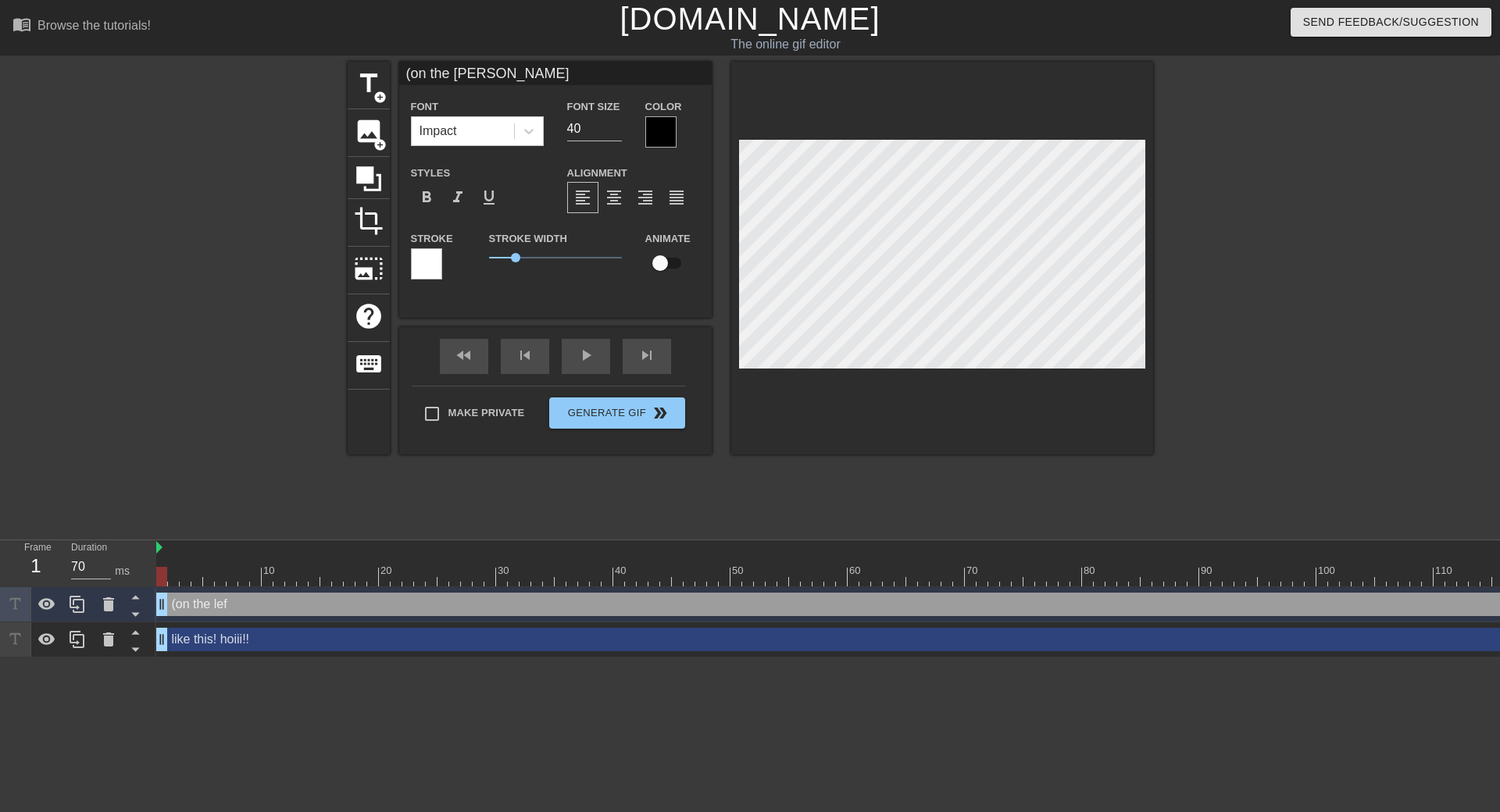
type textarea "(on the [PERSON_NAME]"
type input "(on the lef"
type textarea "(on the lef"
type input "(on the left"
type textarea "(on the left"
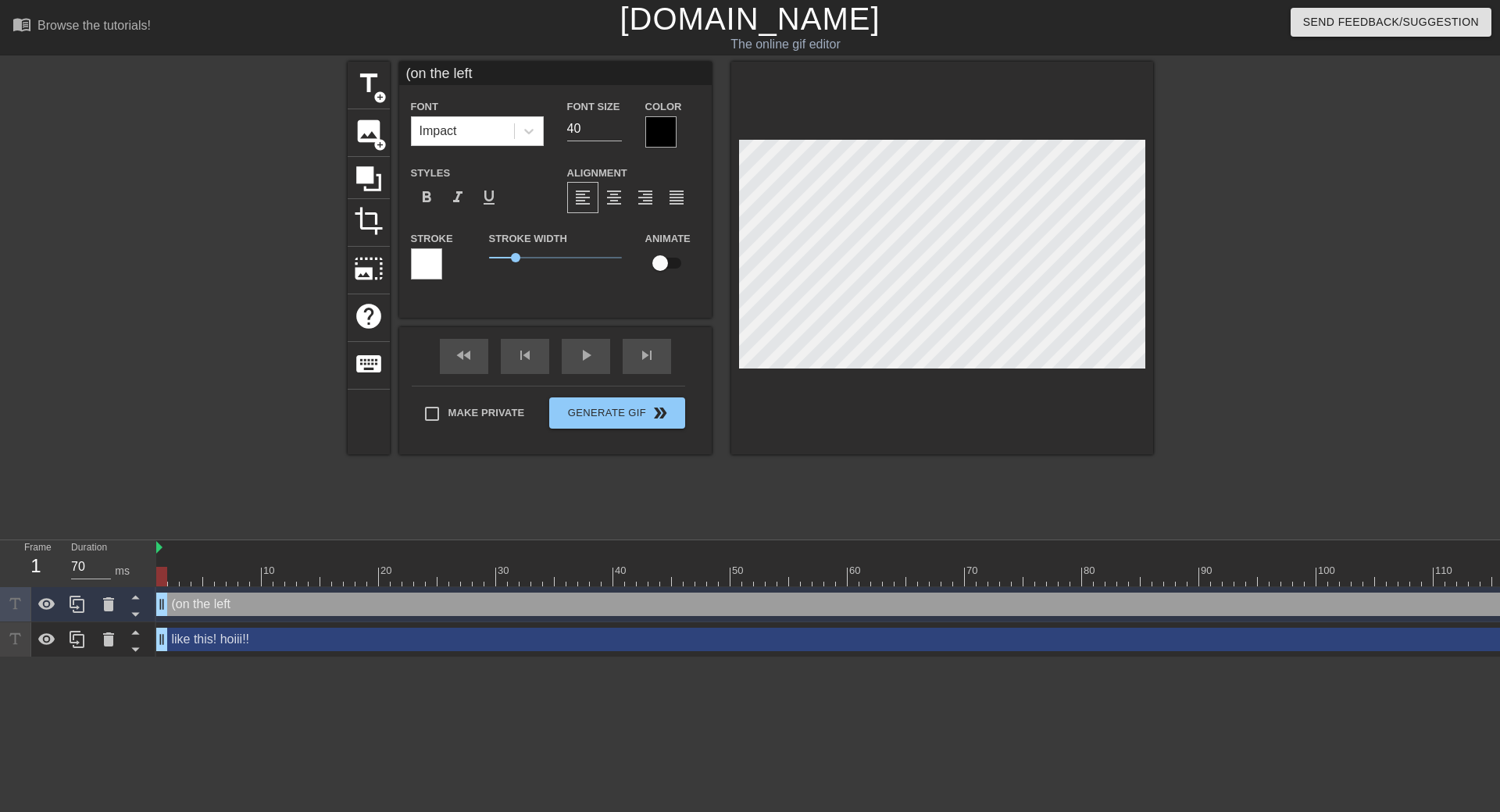
type input "(on the left"
type textarea "(on the left t"
type input "(on the left th"
type textarea "(on the left the"
type input "(on the left the"
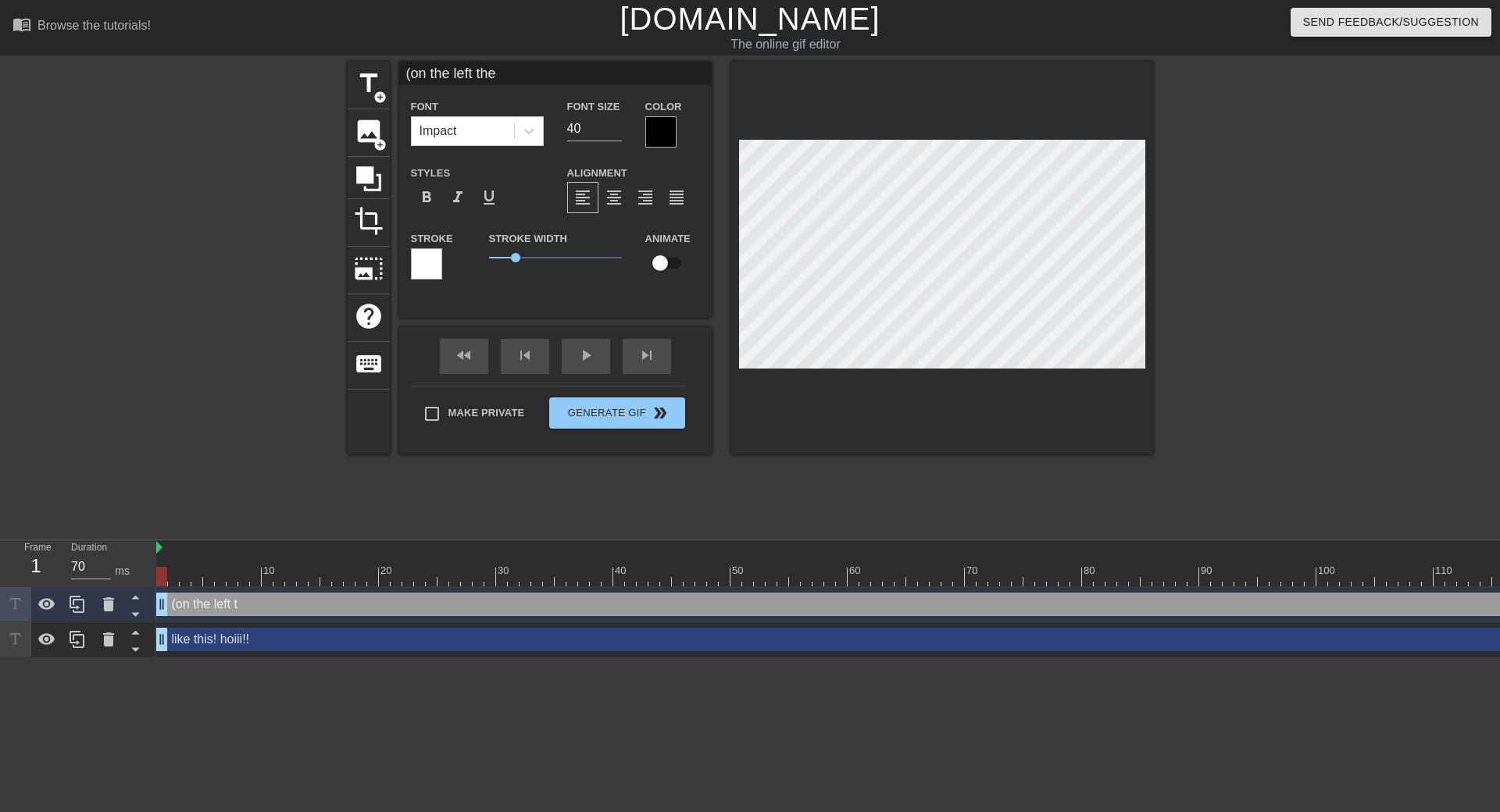
type textarea "(on the left the"
type input "(on the left the b"
type textarea "(on the left the b"
type input "(on the left the bi"
type textarea "(on the left the bi"
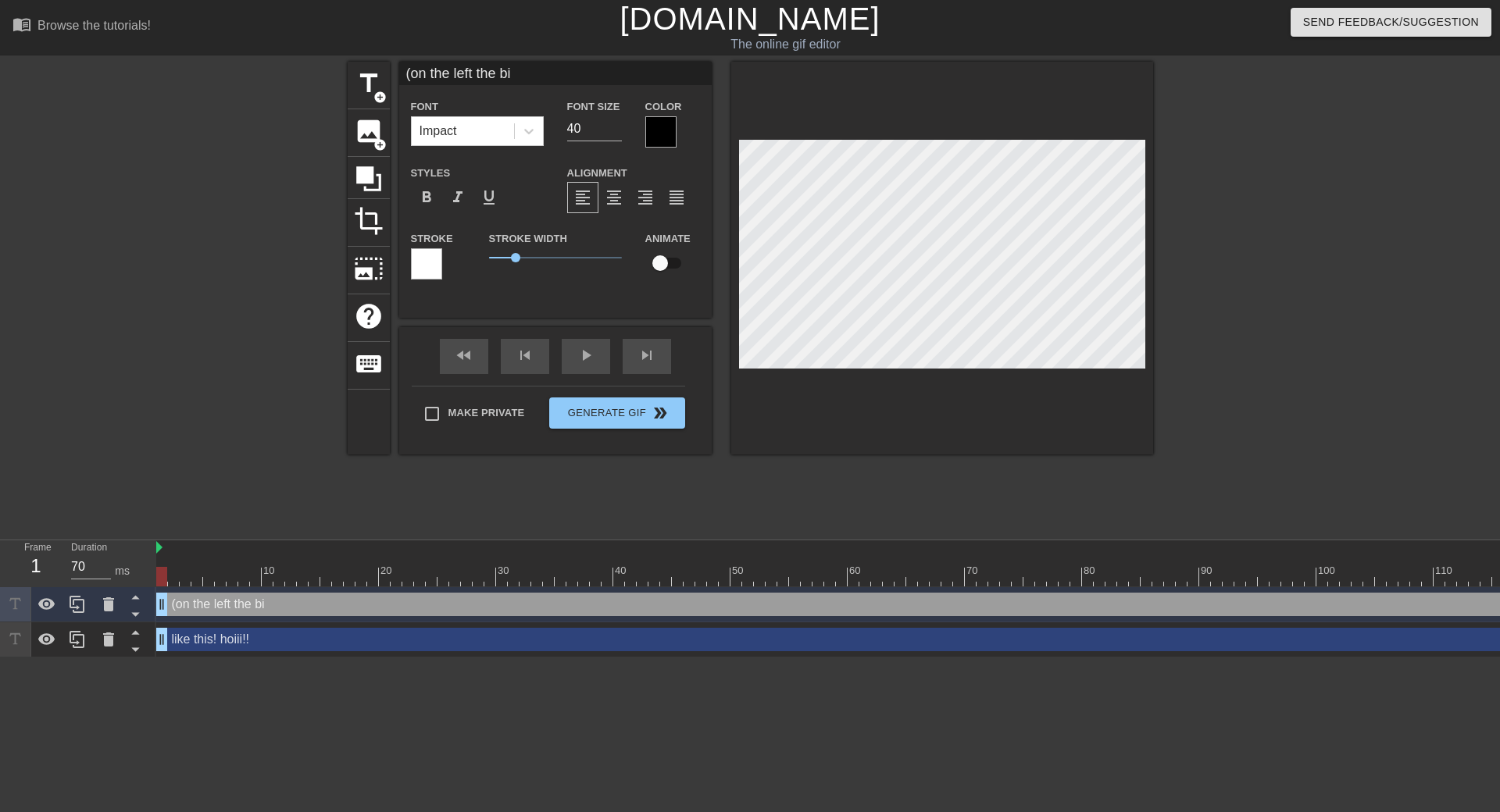
type input "(on the left the big"
type textarea "(on the left the big"
type input "(on the left the big"
type textarea "(on the left the big"
type input "(on the left the big o"
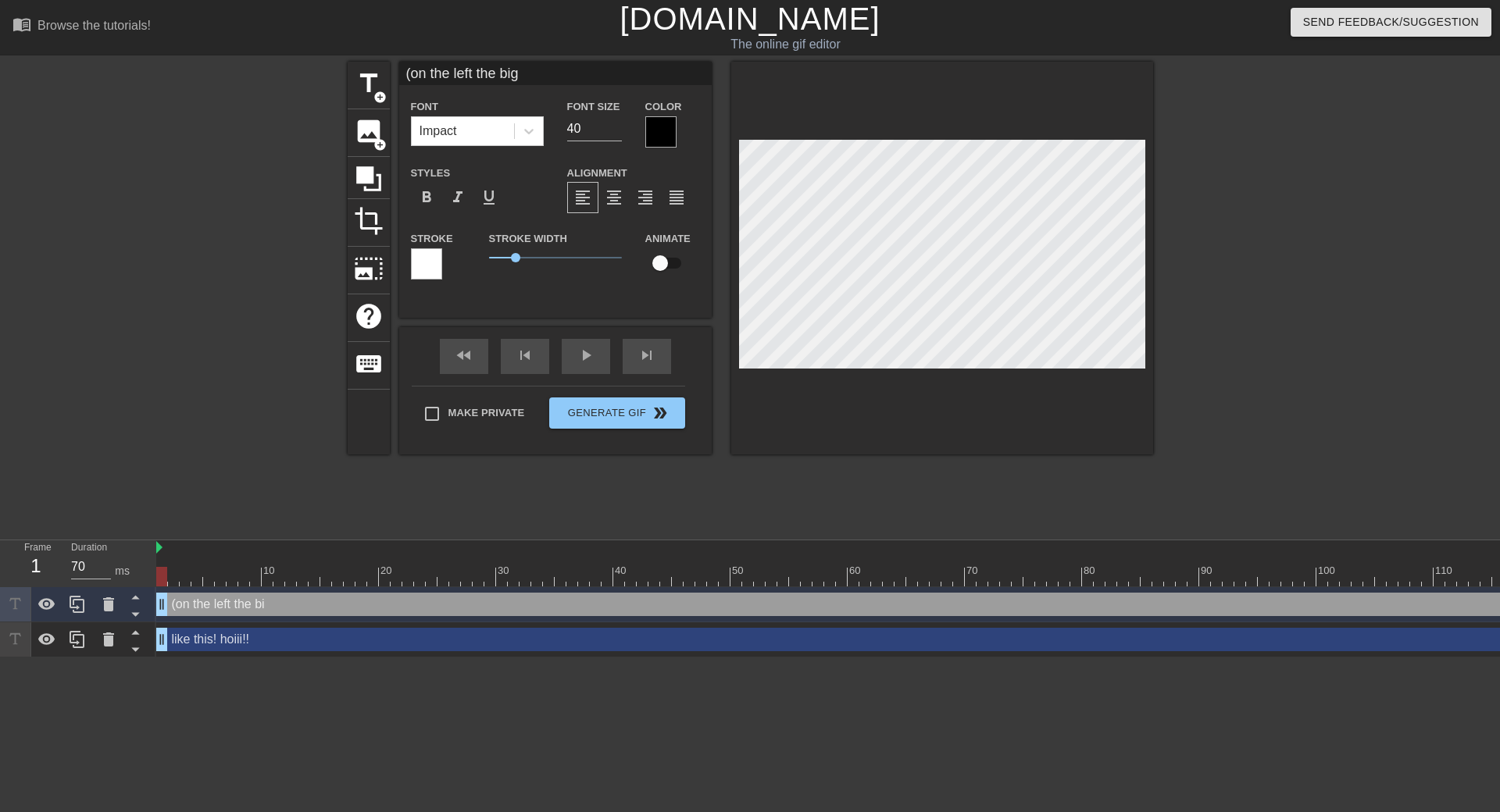
type textarea "(on the left the big o"
type input "(on the left the big on"
type textarea "(on the left the big on"
type input "(on the left the big one"
type textarea "(on the left the big one"
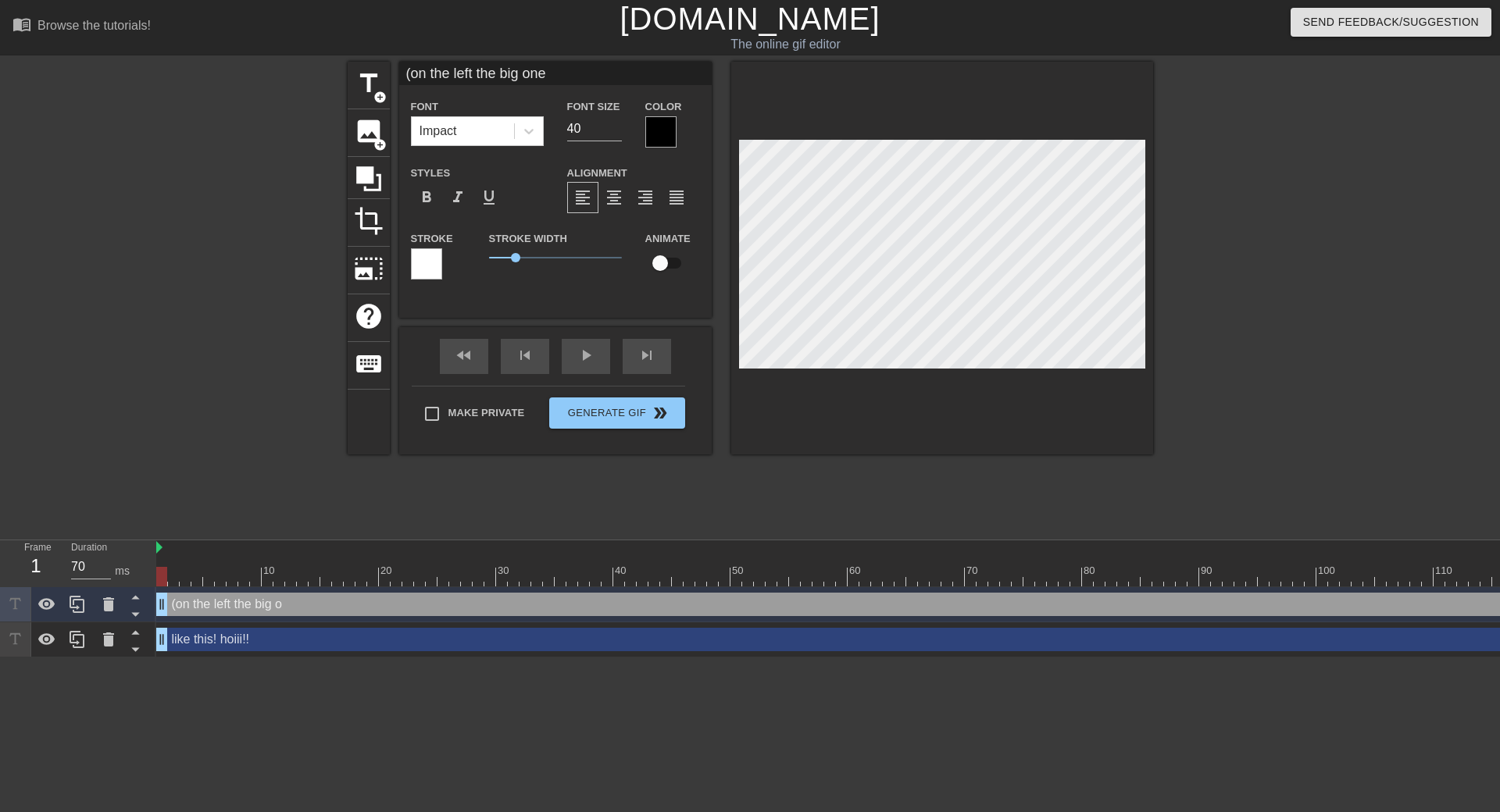
scroll to position [3, 9]
type input "(on the left the big one)"
type textarea "(on the left the big one)"
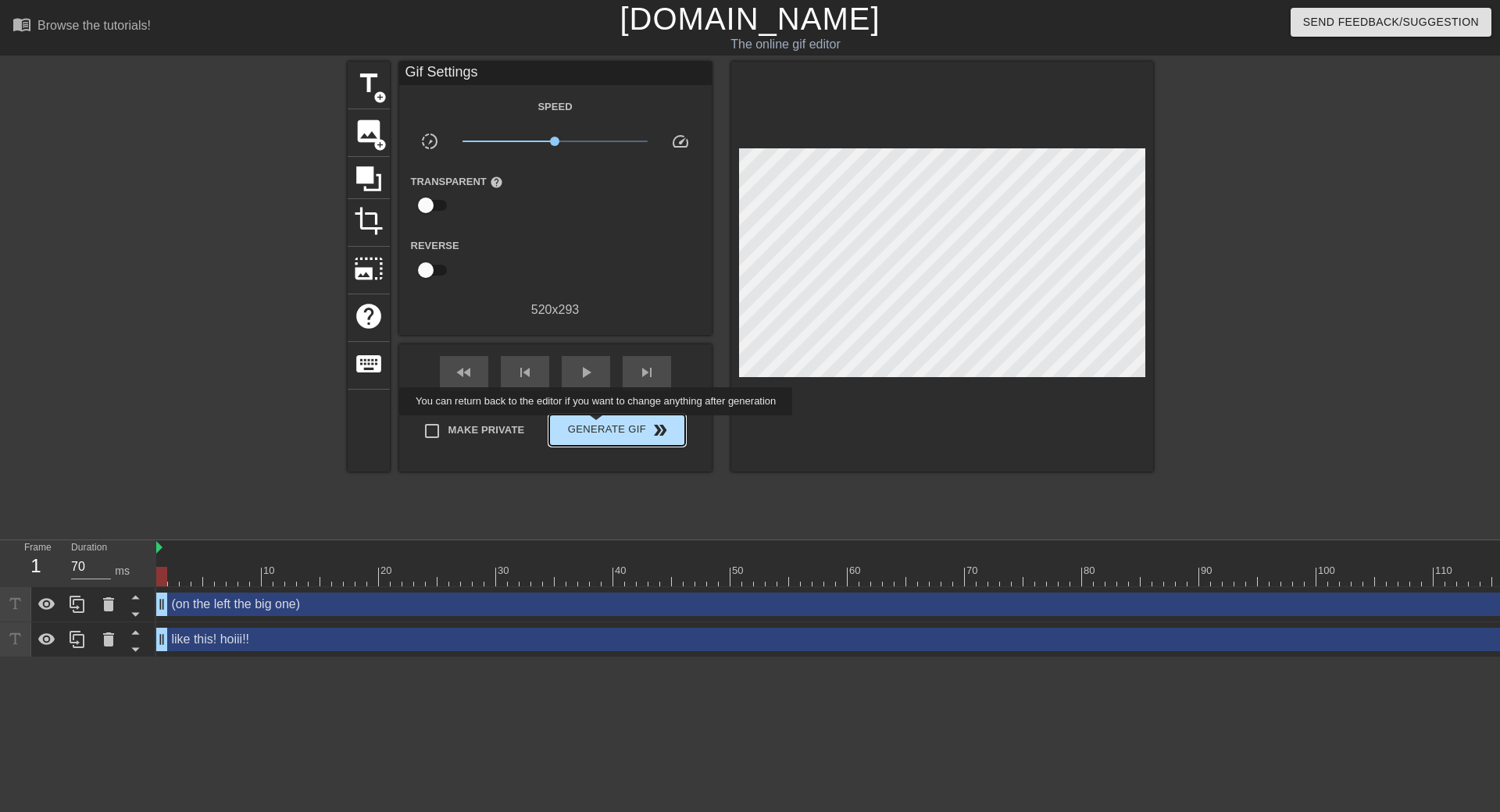
click at [598, 426] on span "Generate Gif double_arrow" at bounding box center [617, 430] width 123 height 18
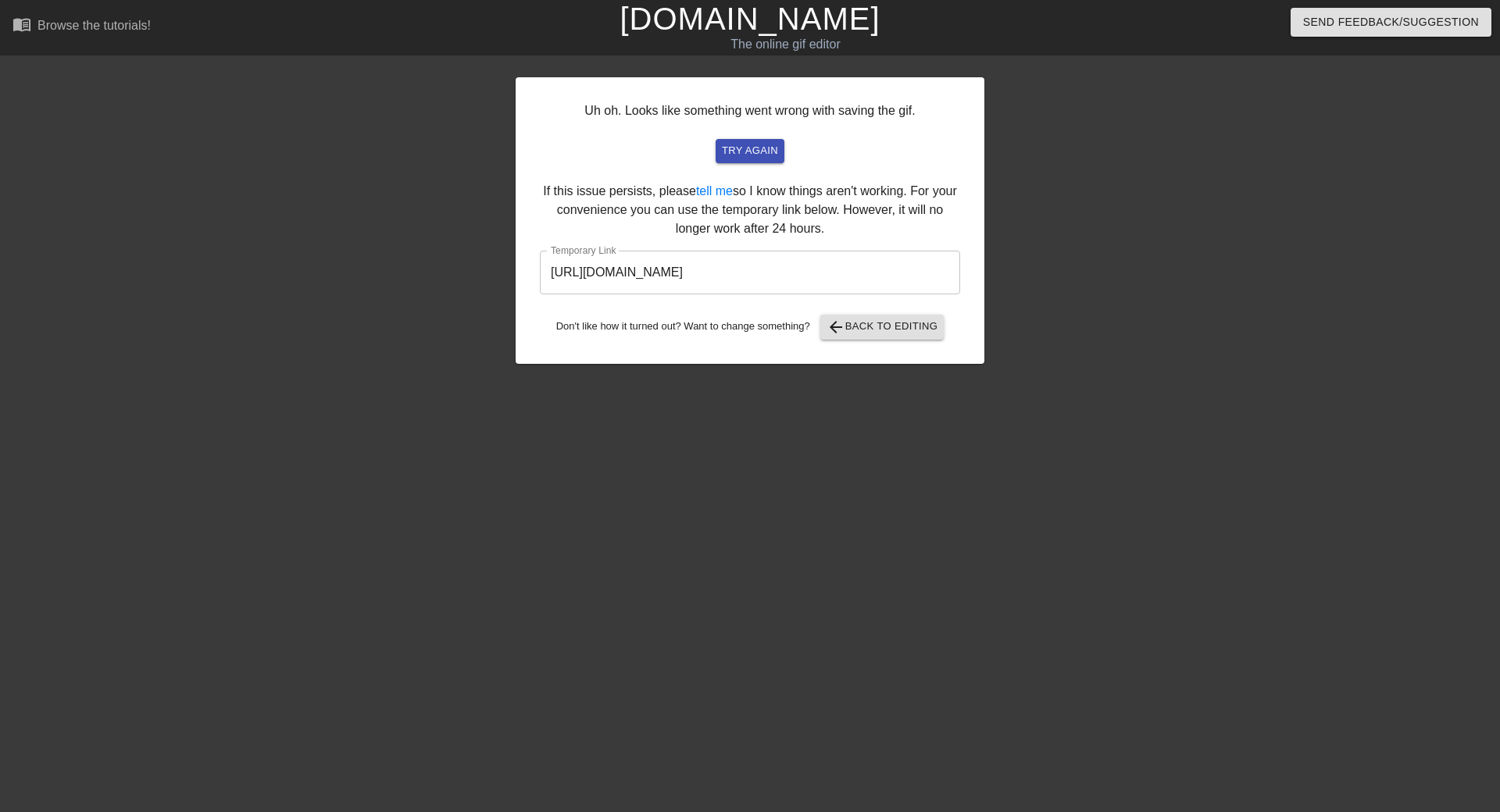
click at [915, 285] on input "[URL][DOMAIN_NAME]" at bounding box center [750, 272] width 420 height 44
